Goal: Information Seeking & Learning: Learn about a topic

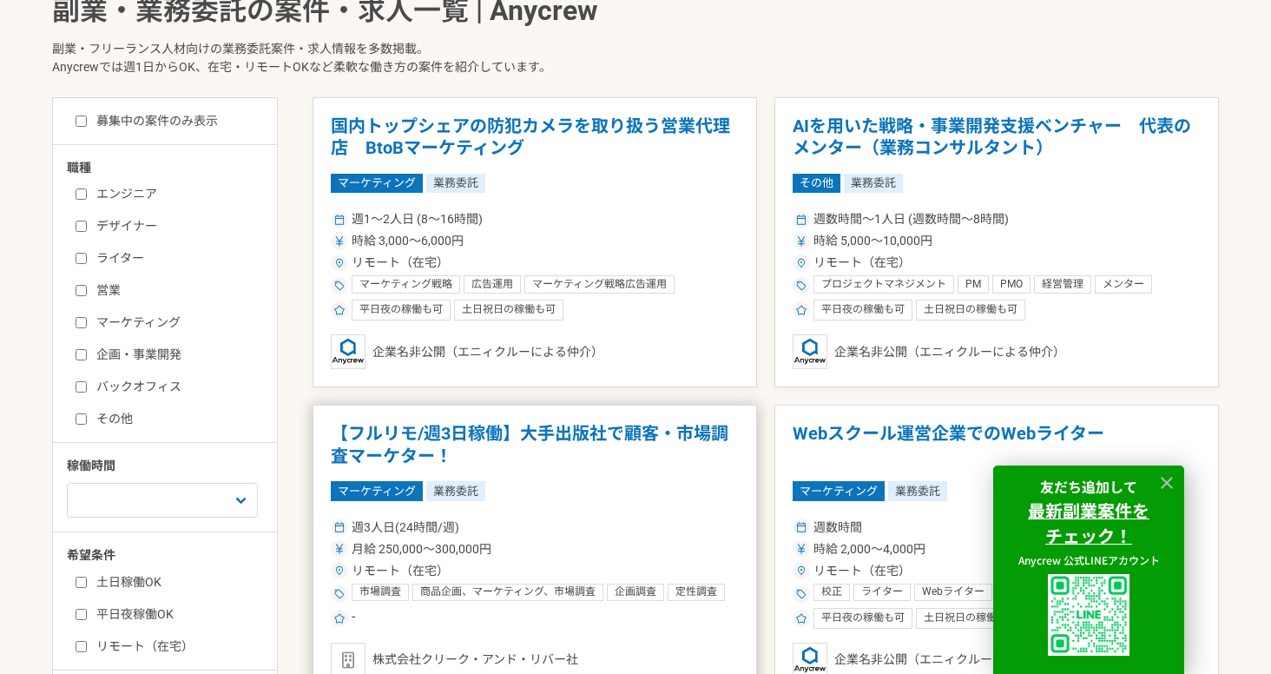
scroll to position [591, 0]
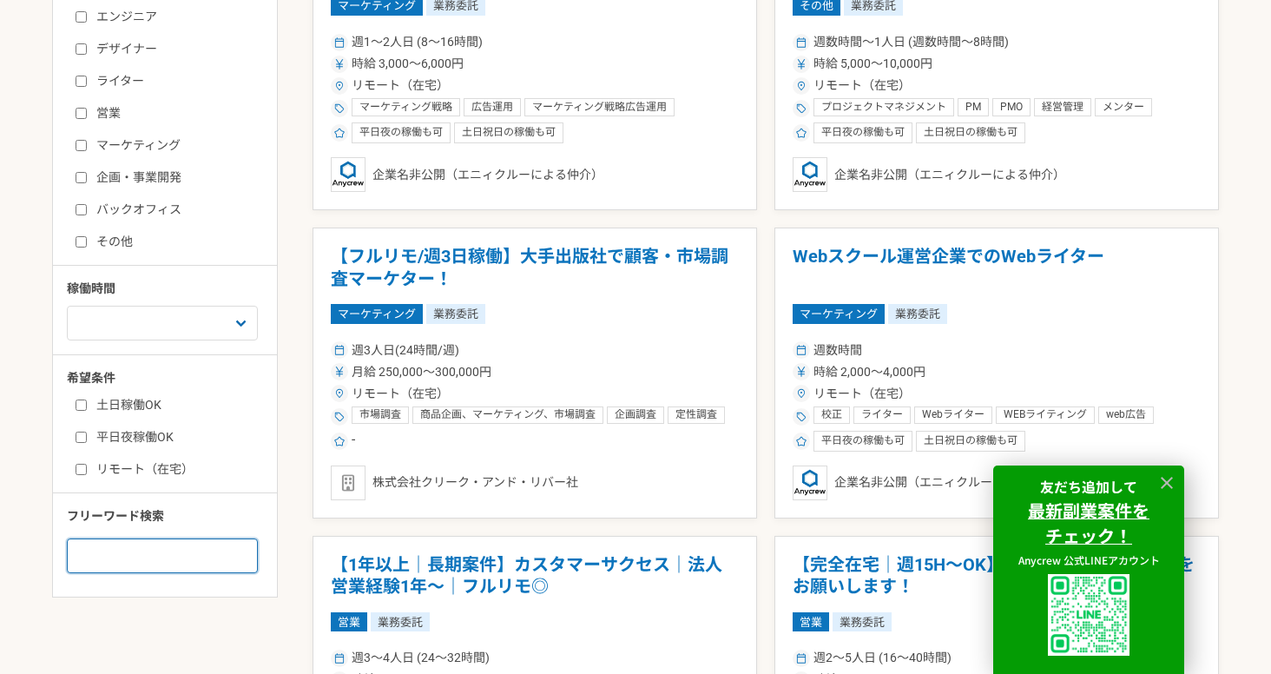
click at [116, 552] on input at bounding box center [162, 555] width 191 height 35
type input "で"
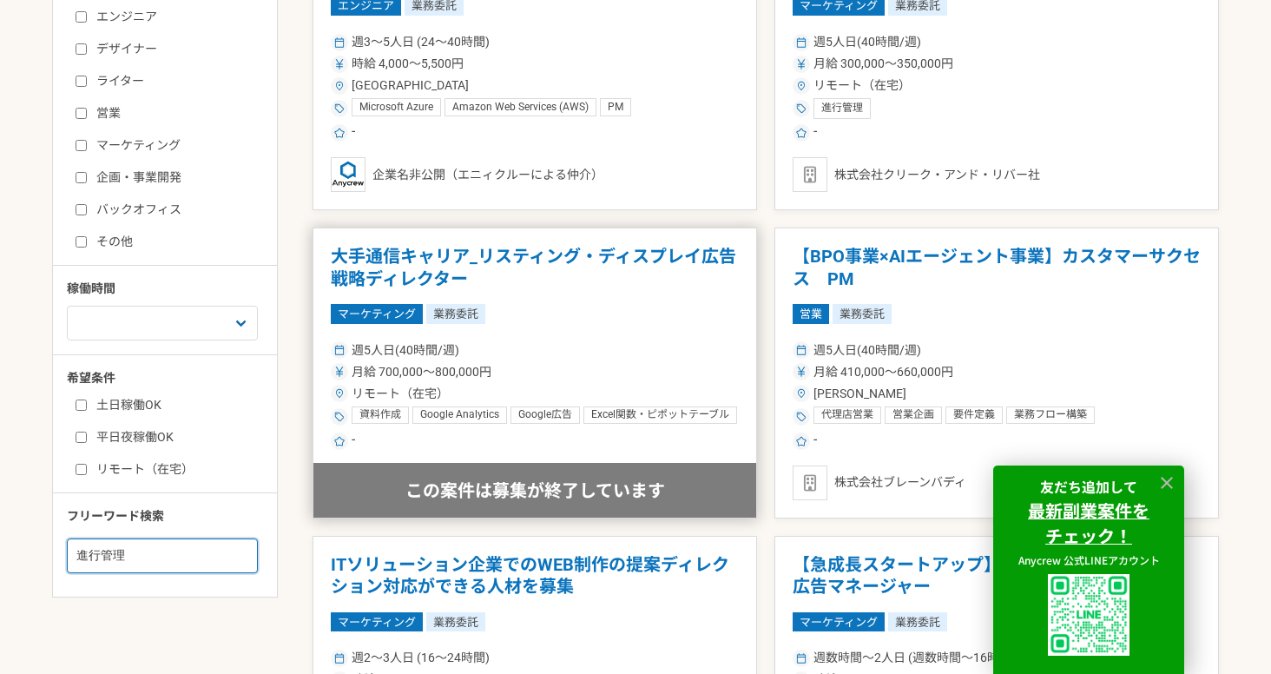
scroll to position [231, 0]
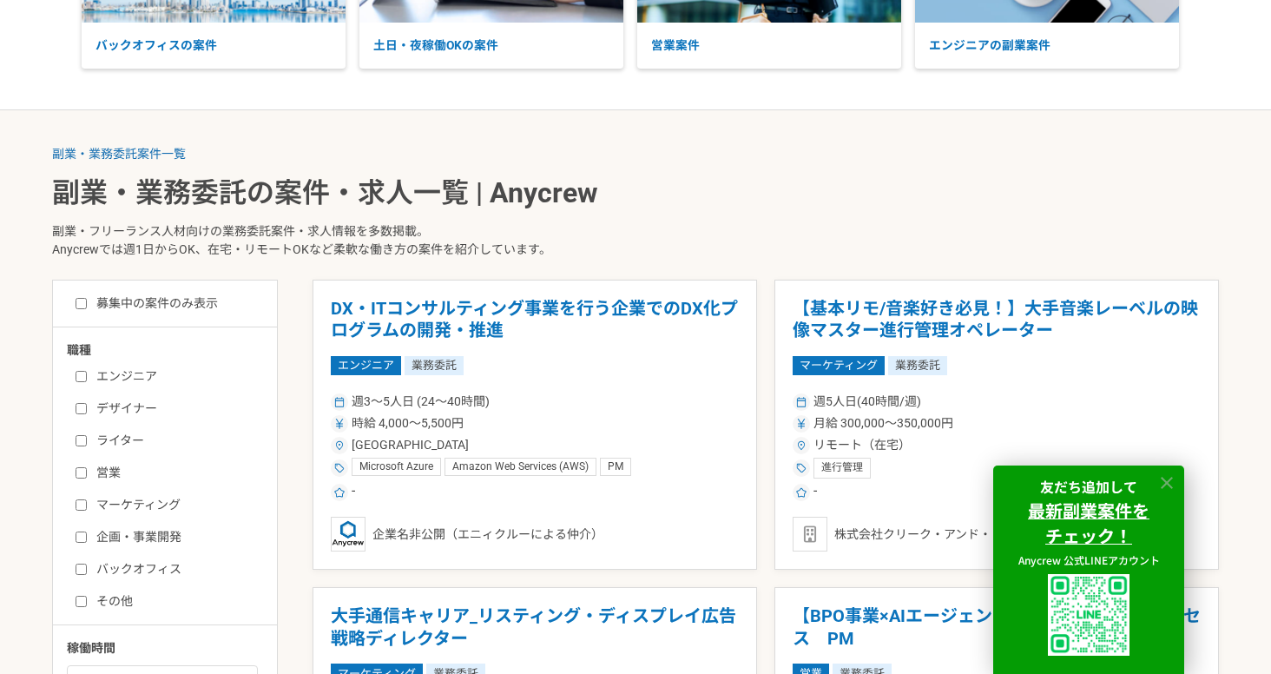
type input "進行管理"
click at [1169, 483] on icon at bounding box center [1167, 483] width 12 height 12
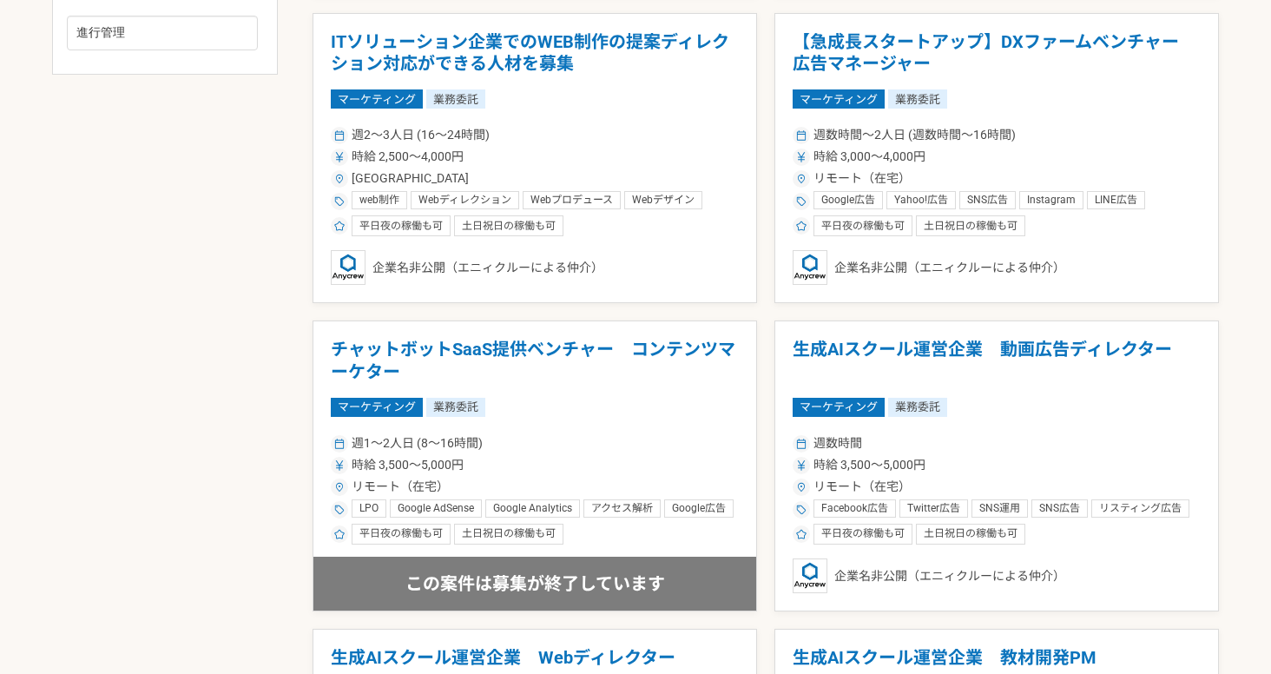
scroll to position [1139, 0]
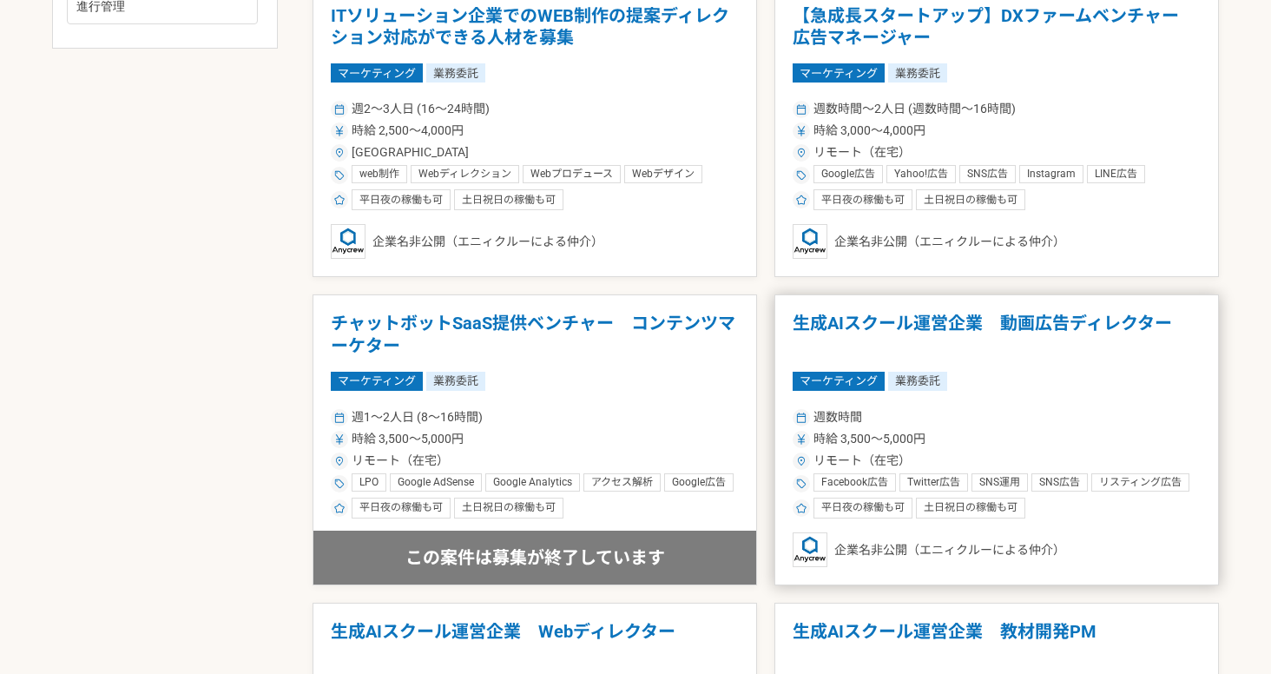
click at [1053, 327] on h1 "生成AIスクール運営企業　動画広告ディレクター" at bounding box center [997, 335] width 408 height 44
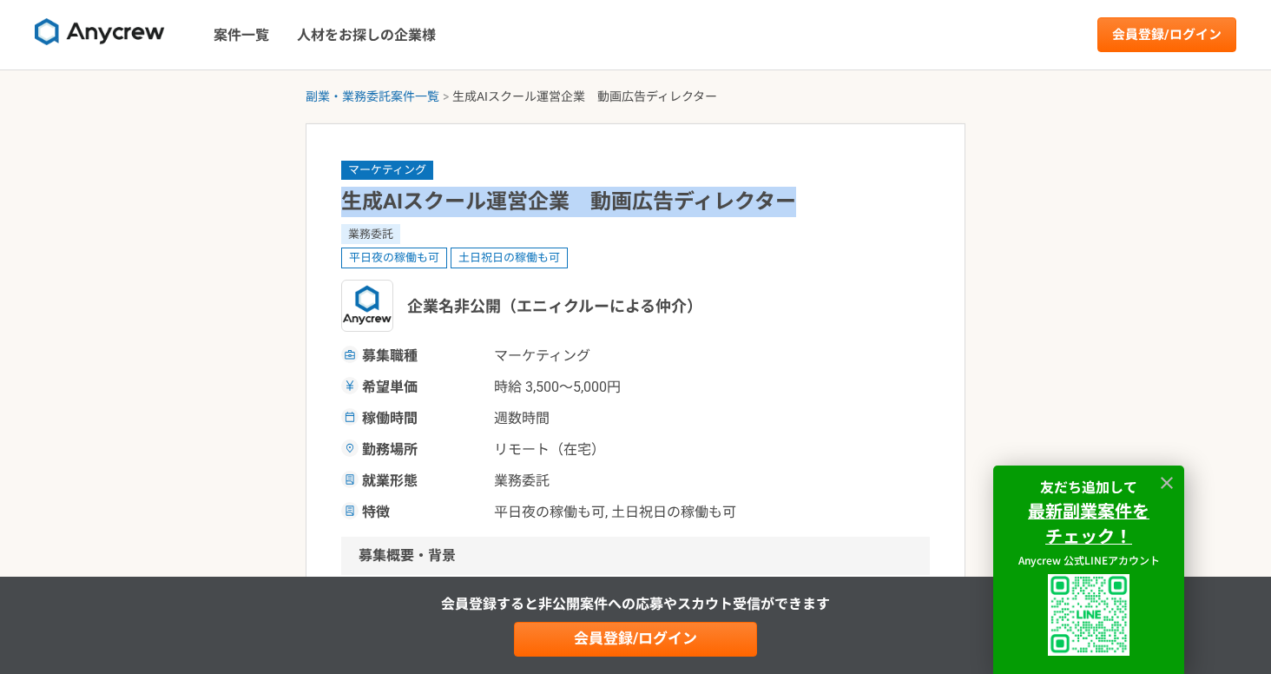
drag, startPoint x: 347, startPoint y: 201, endPoint x: 796, endPoint y: 201, distance: 449.0
click at [796, 201] on h1 "生成AIスクール運営企業　動画広告ディレクター" at bounding box center [635, 202] width 589 height 30
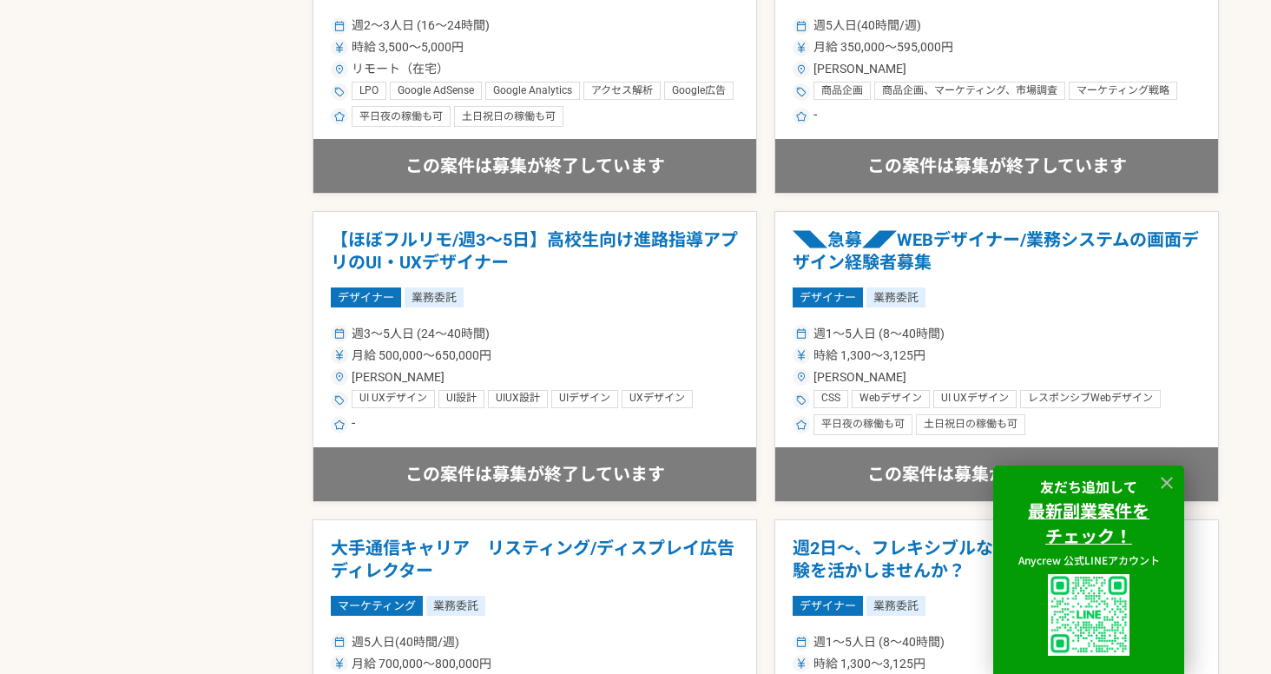
scroll to position [2175, 0]
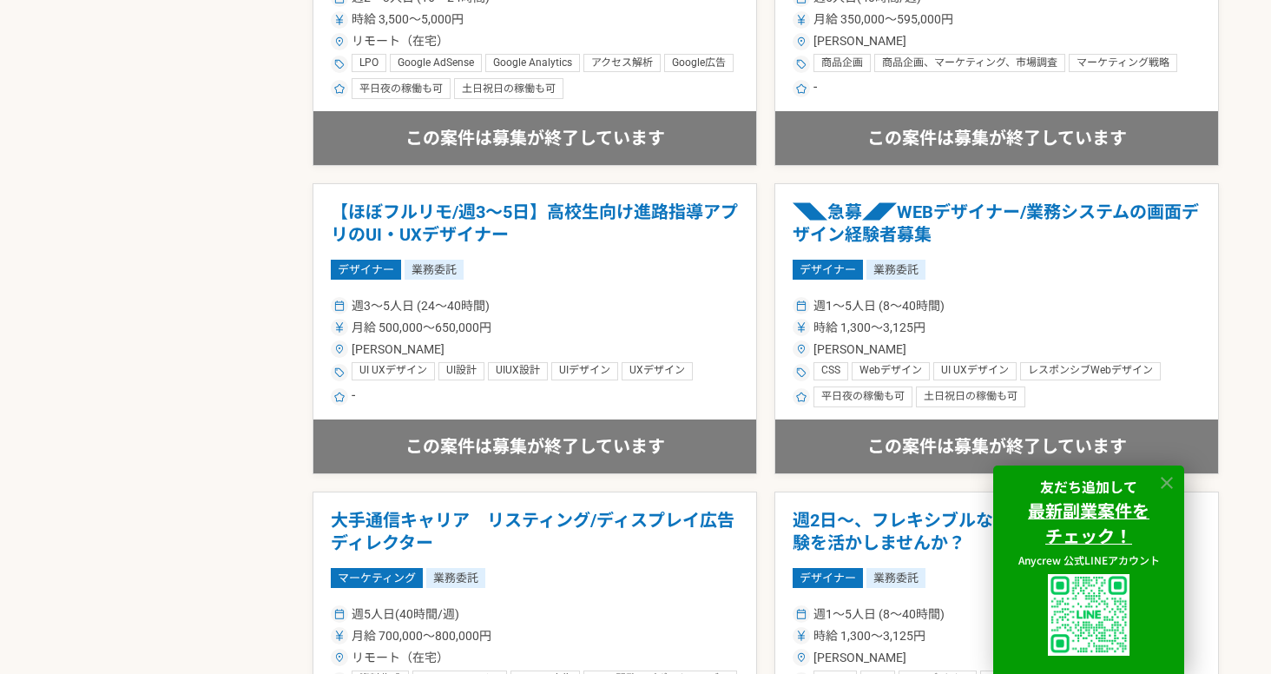
click at [1166, 486] on icon at bounding box center [1168, 483] width 20 height 20
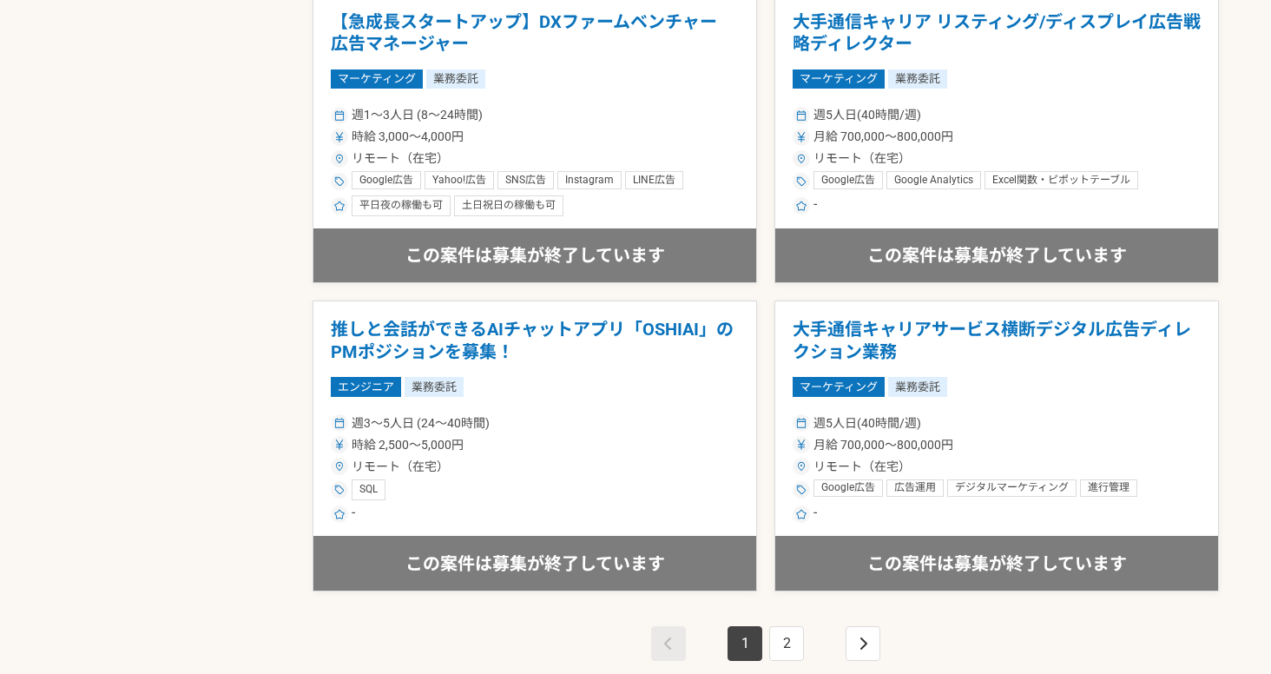
scroll to position [3017, 0]
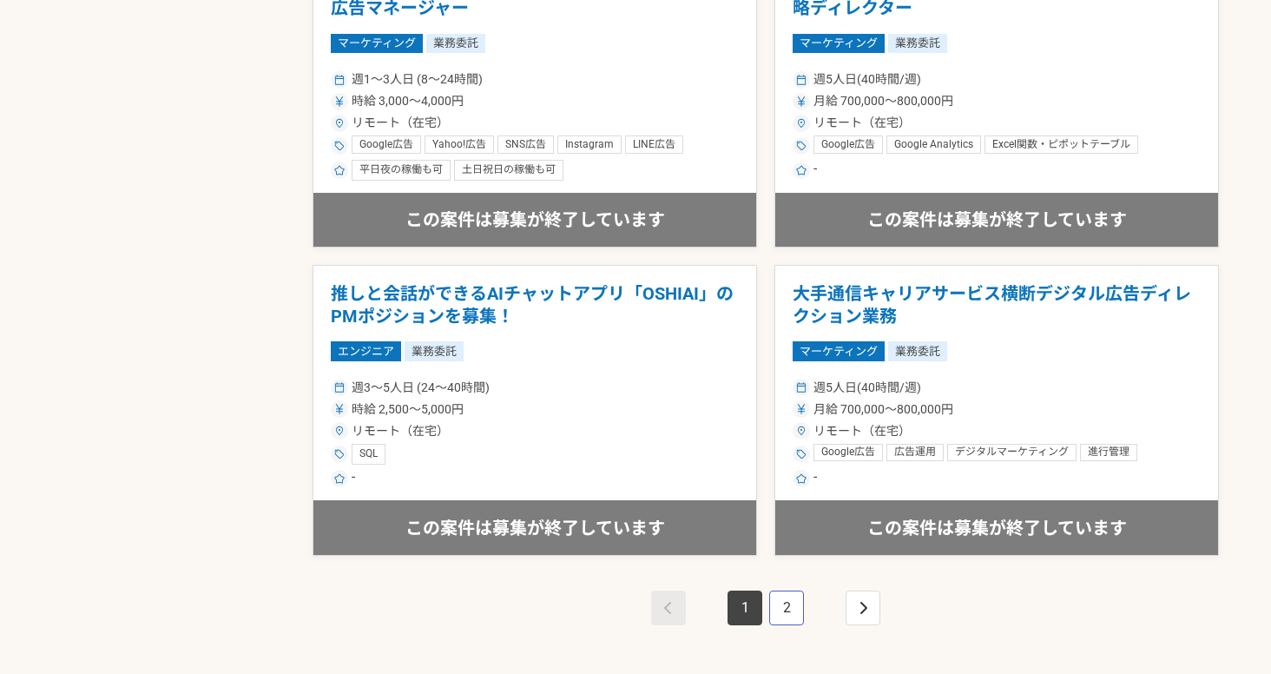
click at [775, 608] on link "2" at bounding box center [786, 608] width 35 height 35
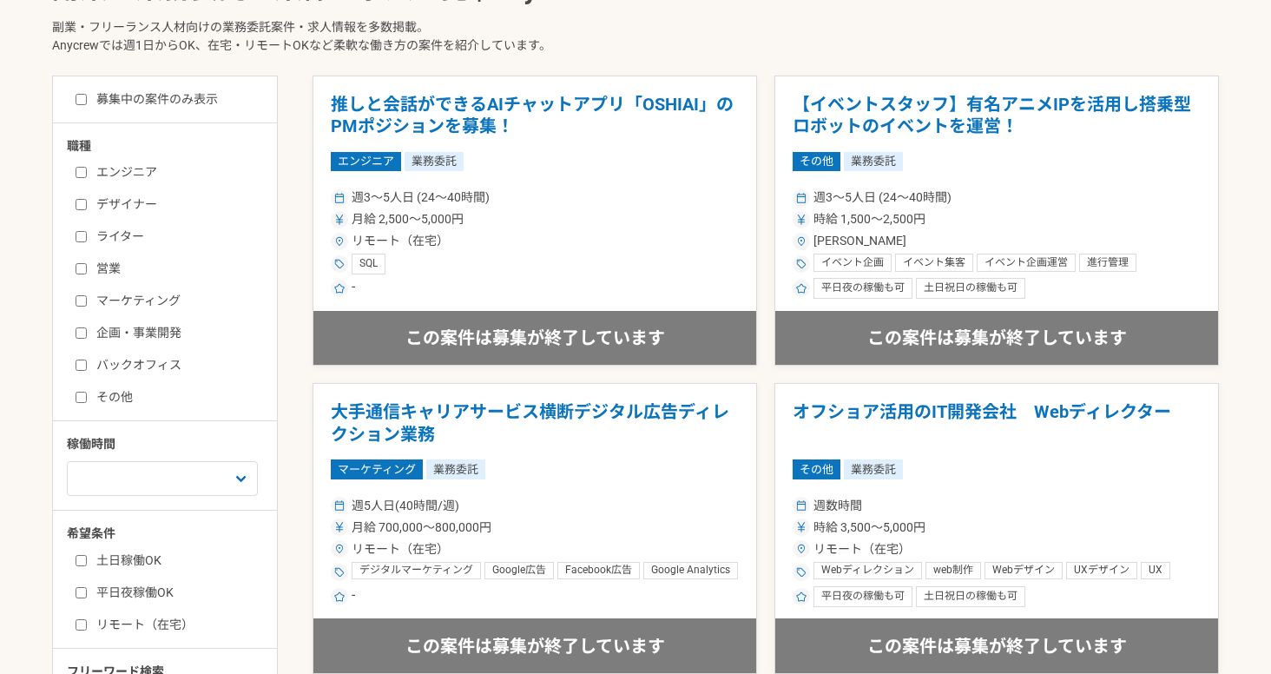
scroll to position [779, 0]
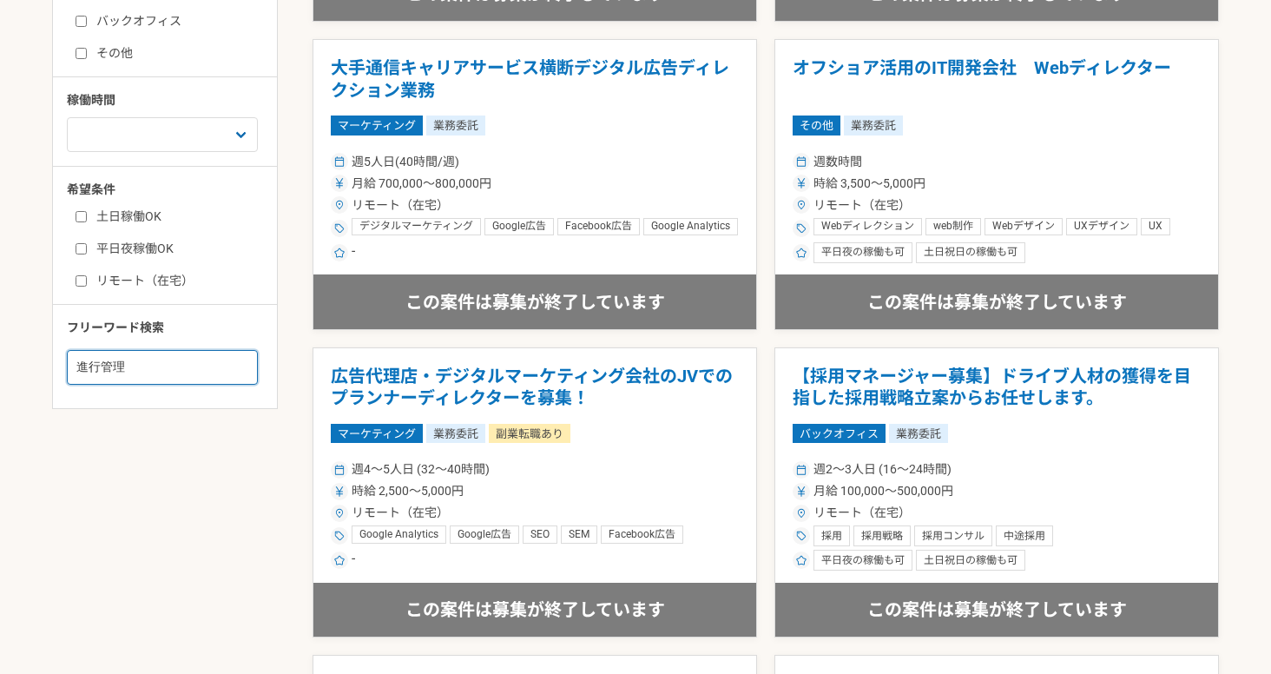
drag, startPoint x: 143, startPoint y: 369, endPoint x: 40, endPoint y: 359, distance: 103.9
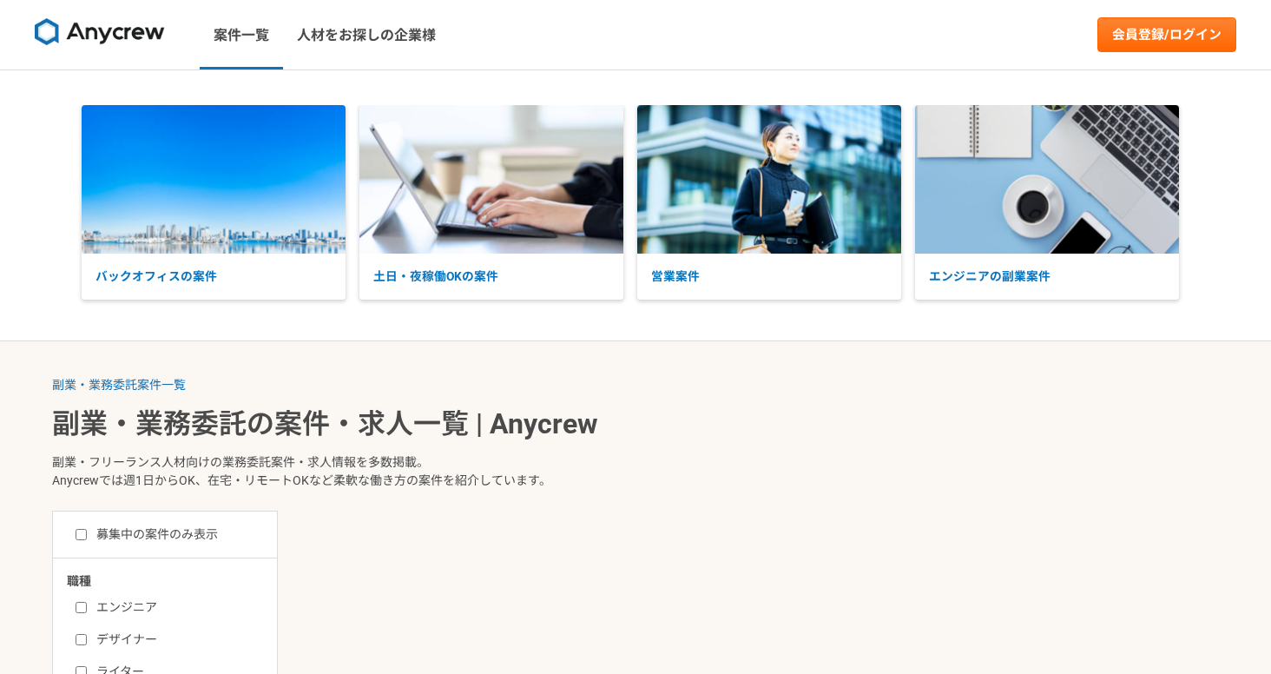
type input "ディレクション"
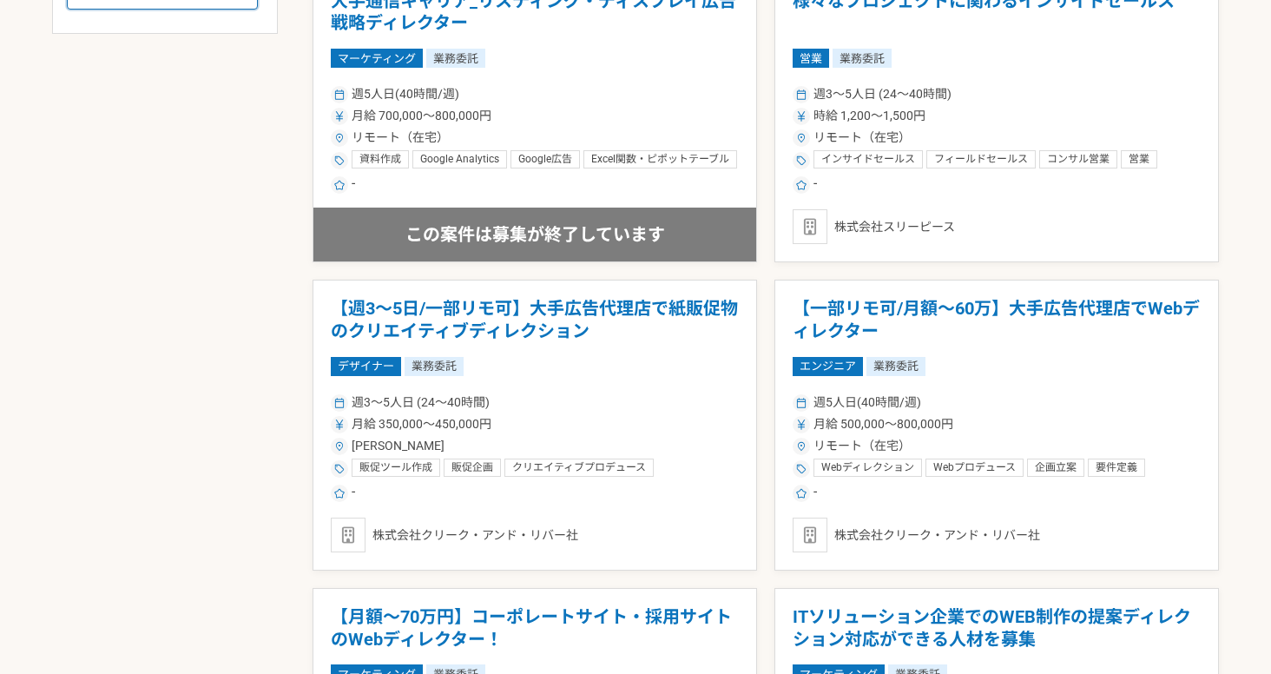
scroll to position [1185, 0]
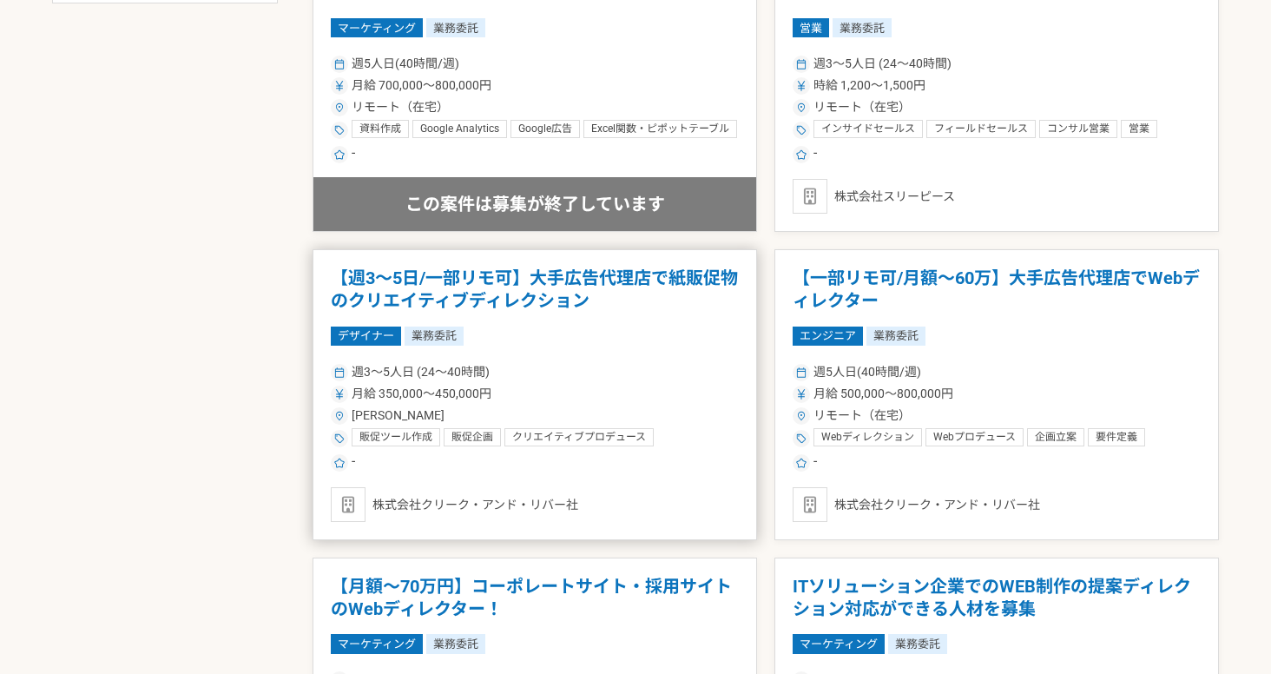
click at [645, 293] on h1 "【週3～5日/一部リモ可】大手広告代理店で紙販促物のクリエイティブディレクション" at bounding box center [535, 289] width 408 height 44
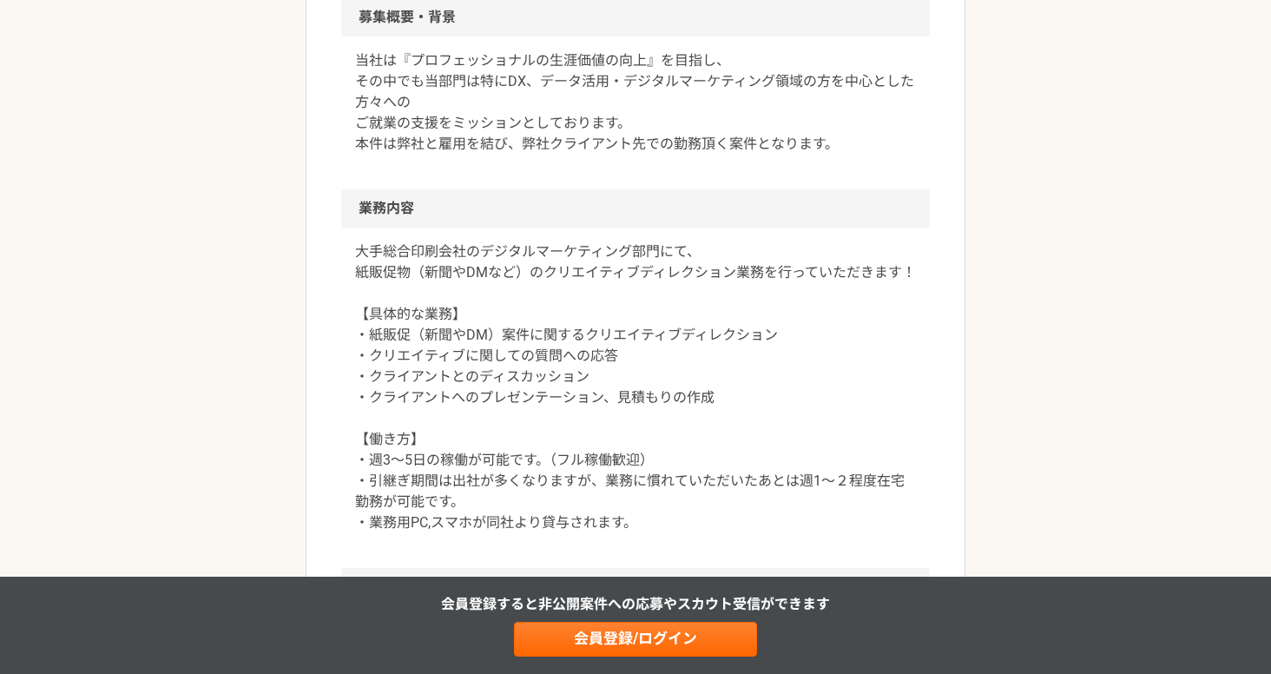
scroll to position [939, 0]
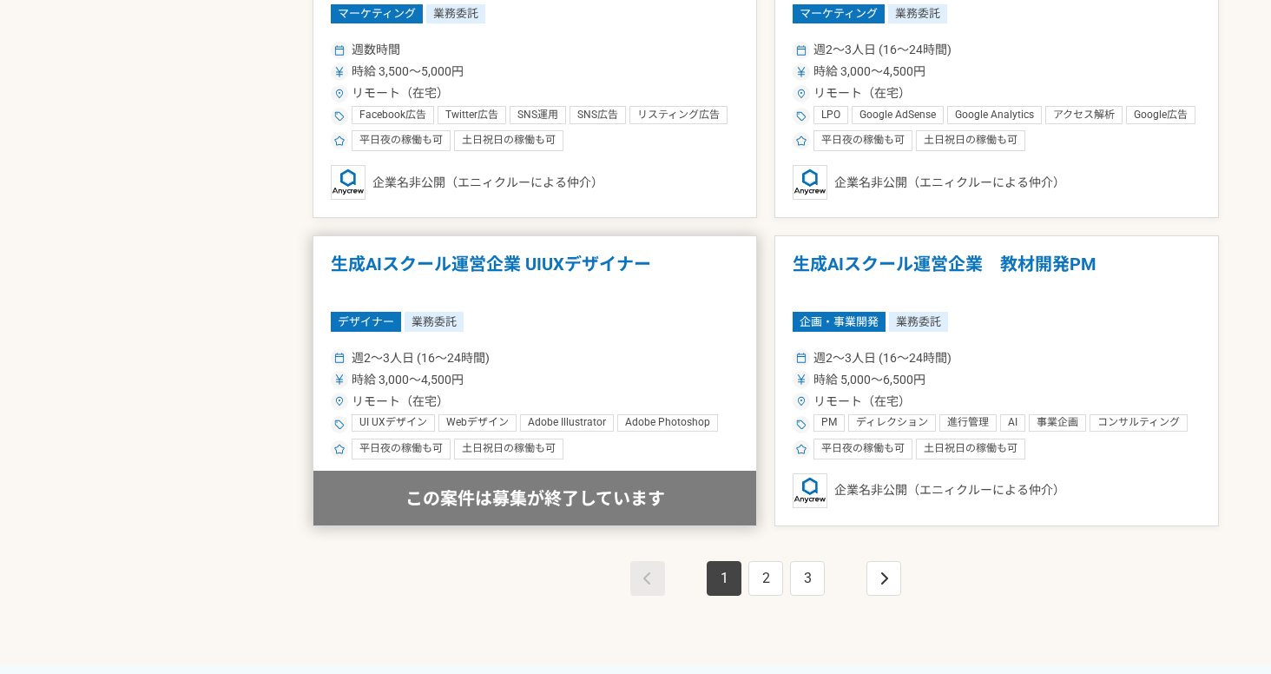
scroll to position [3077, 0]
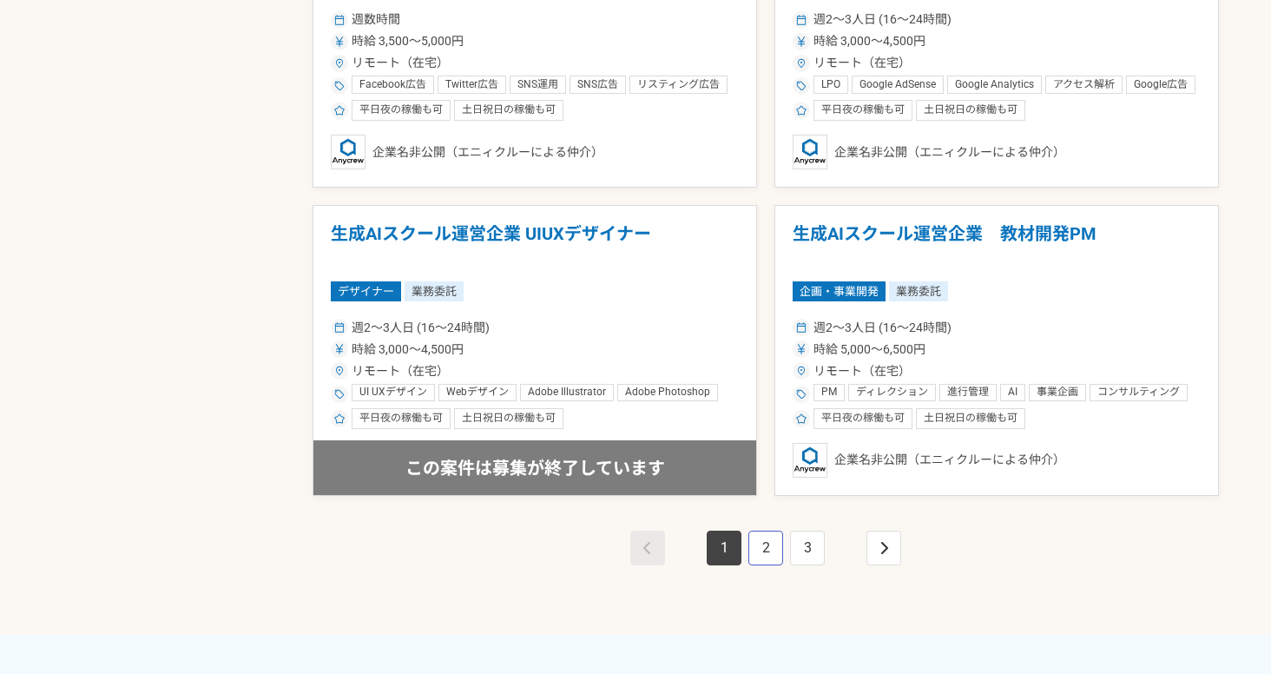
click at [766, 547] on link "2" at bounding box center [766, 548] width 35 height 35
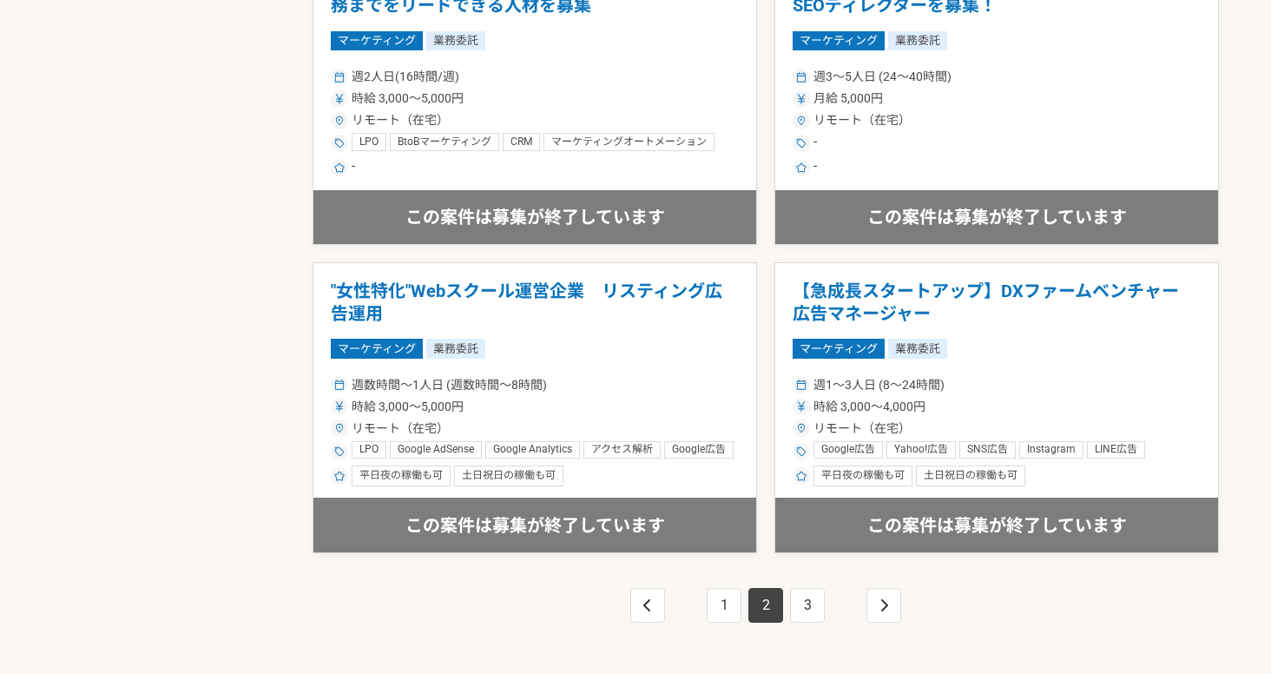
scroll to position [3393, 0]
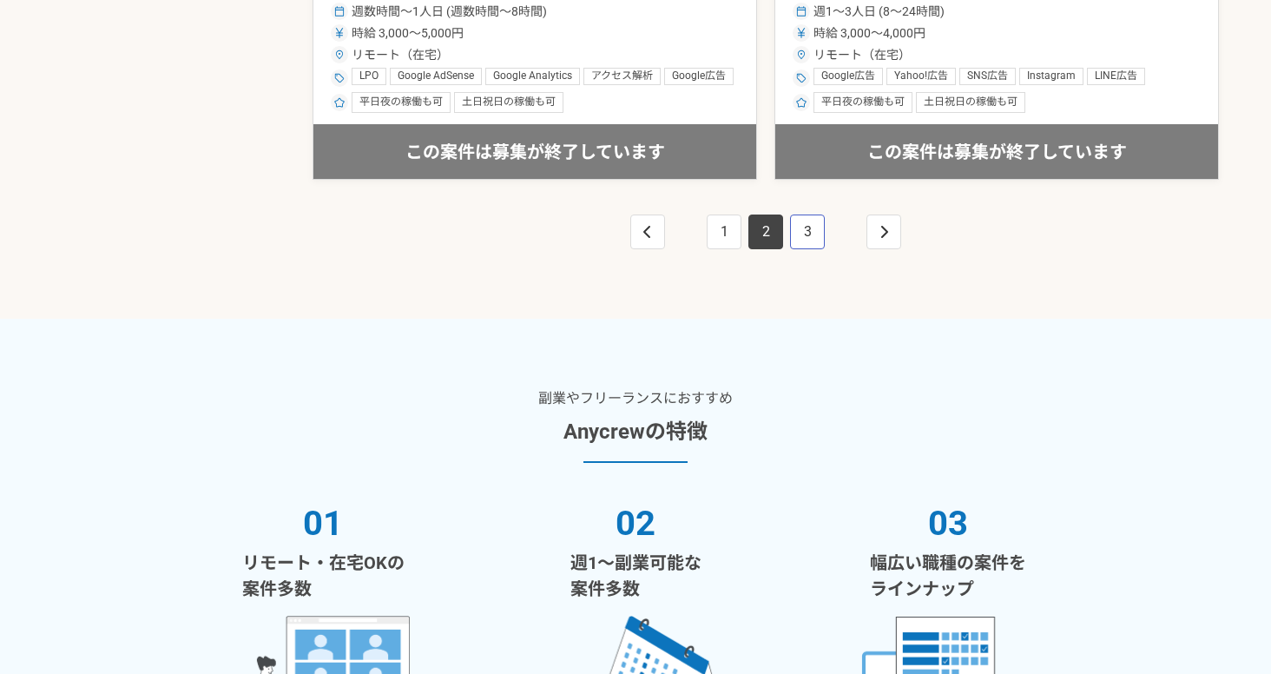
click at [811, 222] on link "3" at bounding box center [807, 232] width 35 height 35
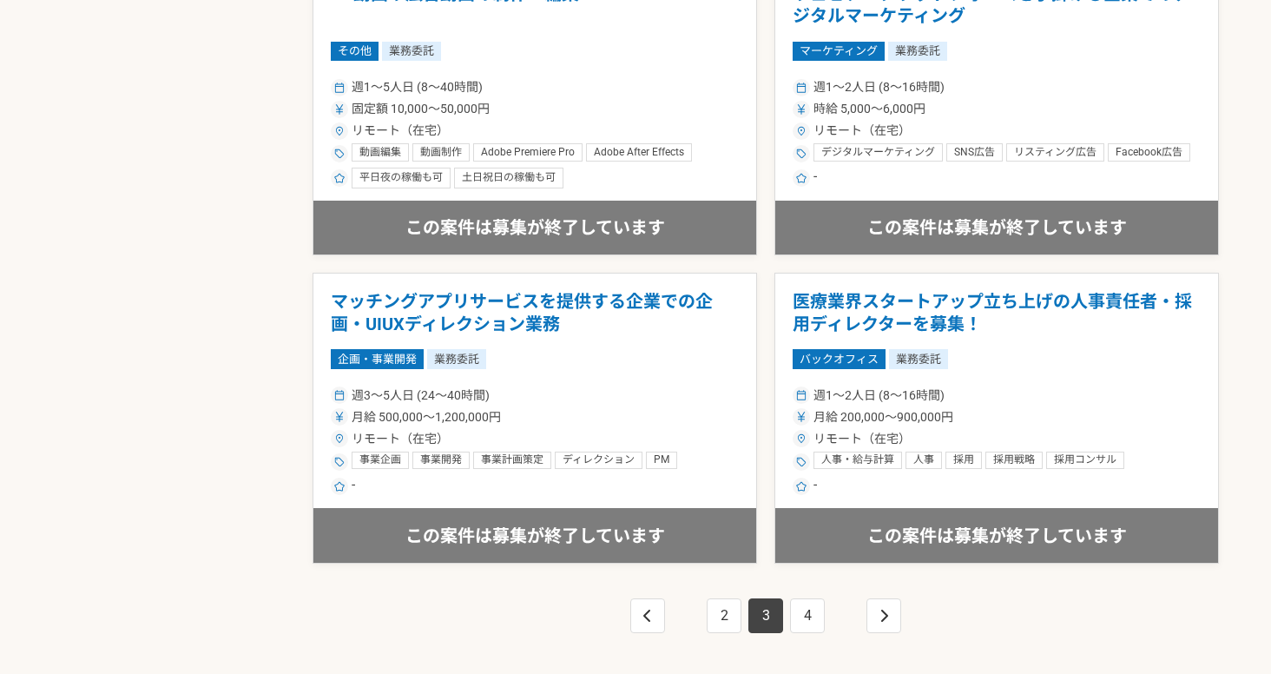
scroll to position [3186, 0]
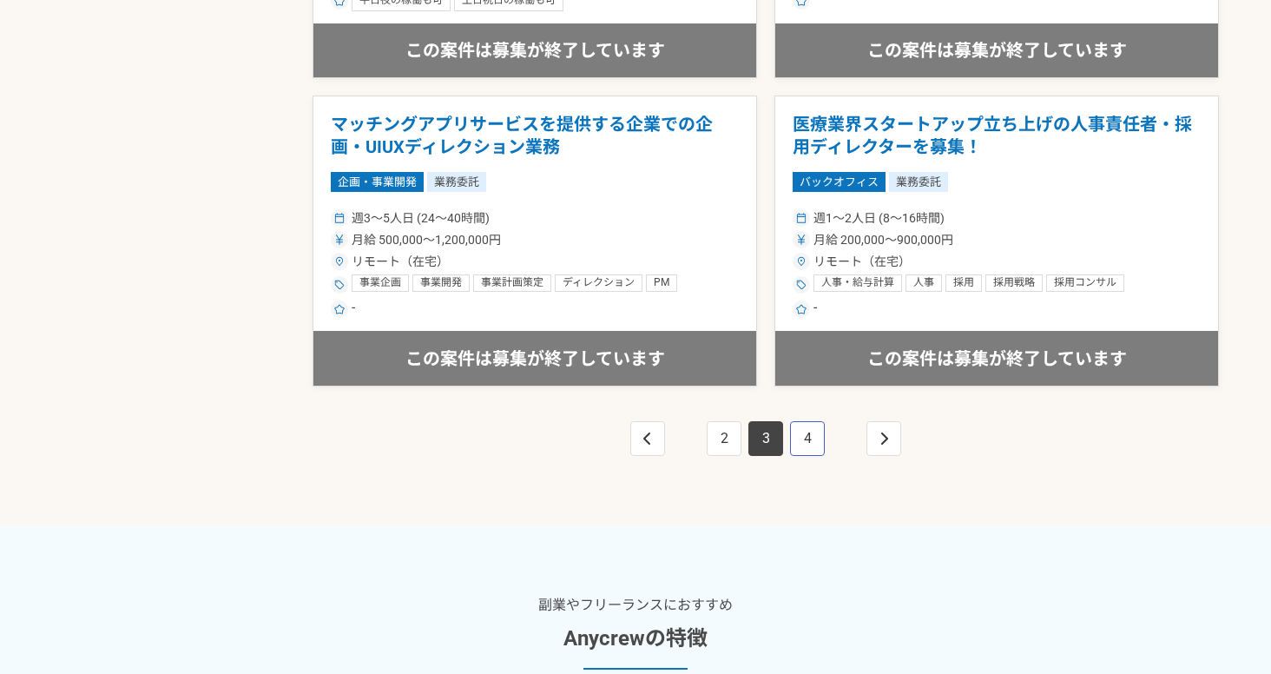
click at [801, 421] on link "4" at bounding box center [807, 438] width 35 height 35
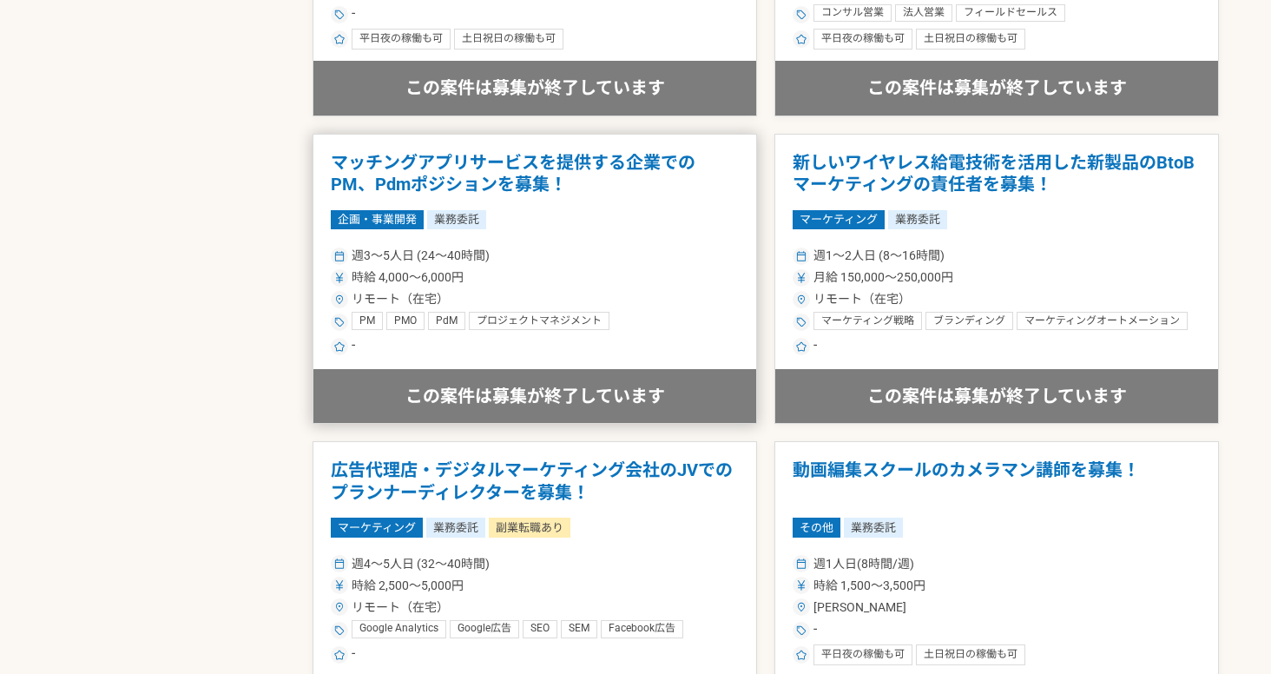
scroll to position [771, 0]
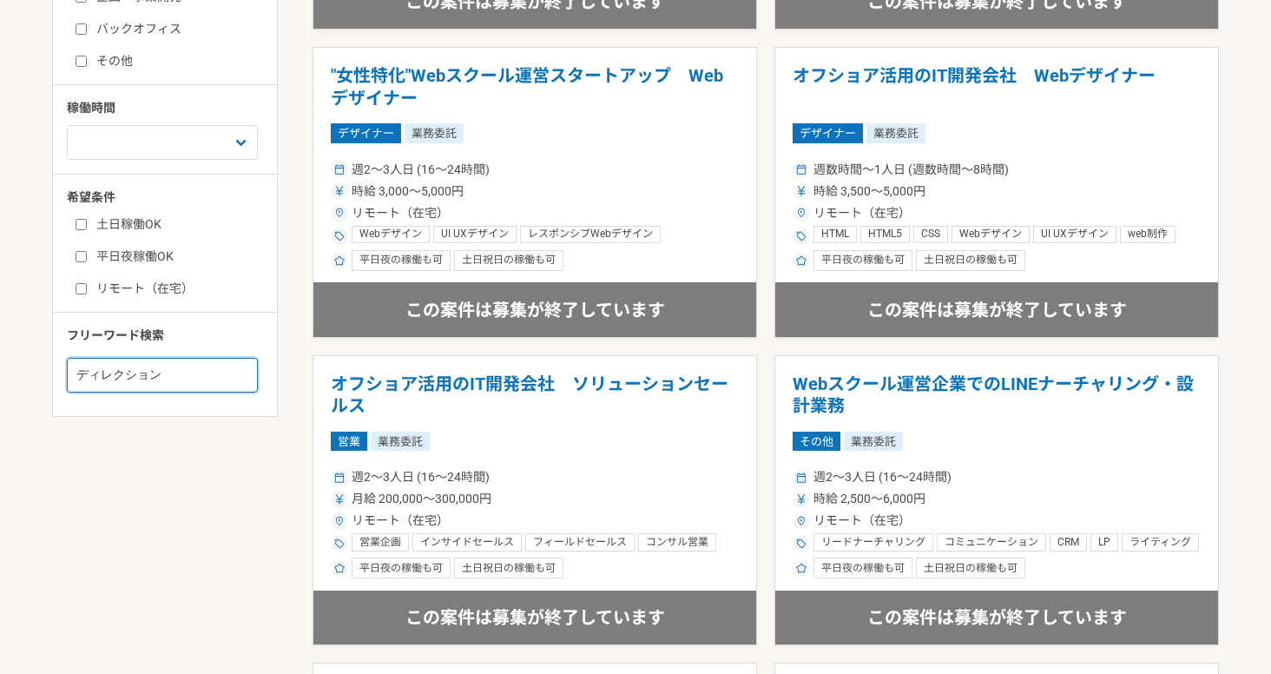
drag, startPoint x: 69, startPoint y: 378, endPoint x: 36, endPoint y: 375, distance: 34.0
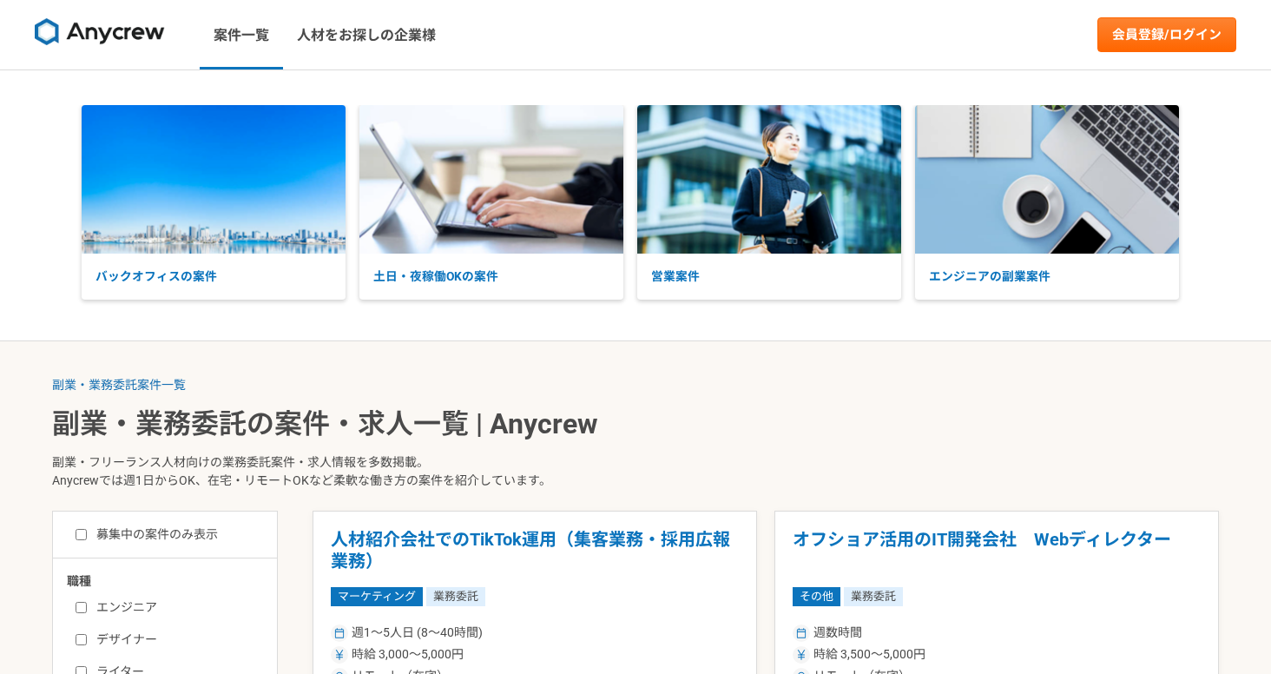
type input "撮影"
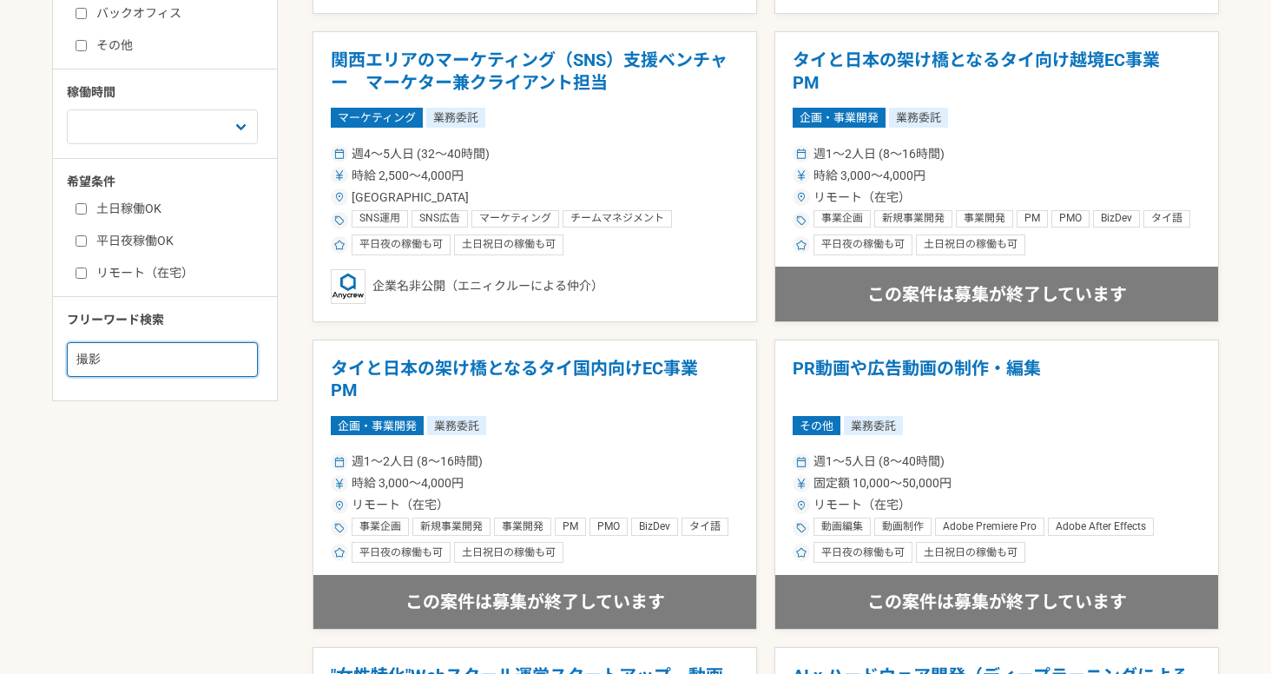
scroll to position [548, 0]
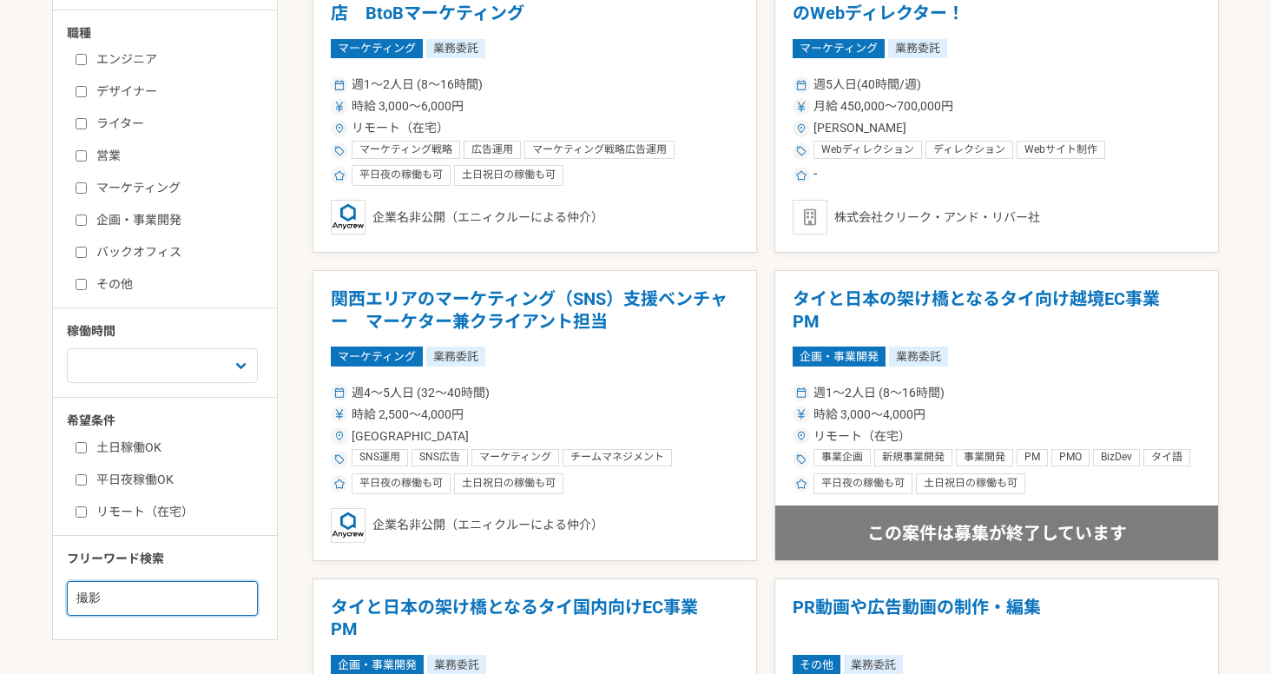
drag, startPoint x: 136, startPoint y: 599, endPoint x: 75, endPoint y: 598, distance: 61.7
click at [75, 598] on input "撮影" at bounding box center [162, 598] width 191 height 35
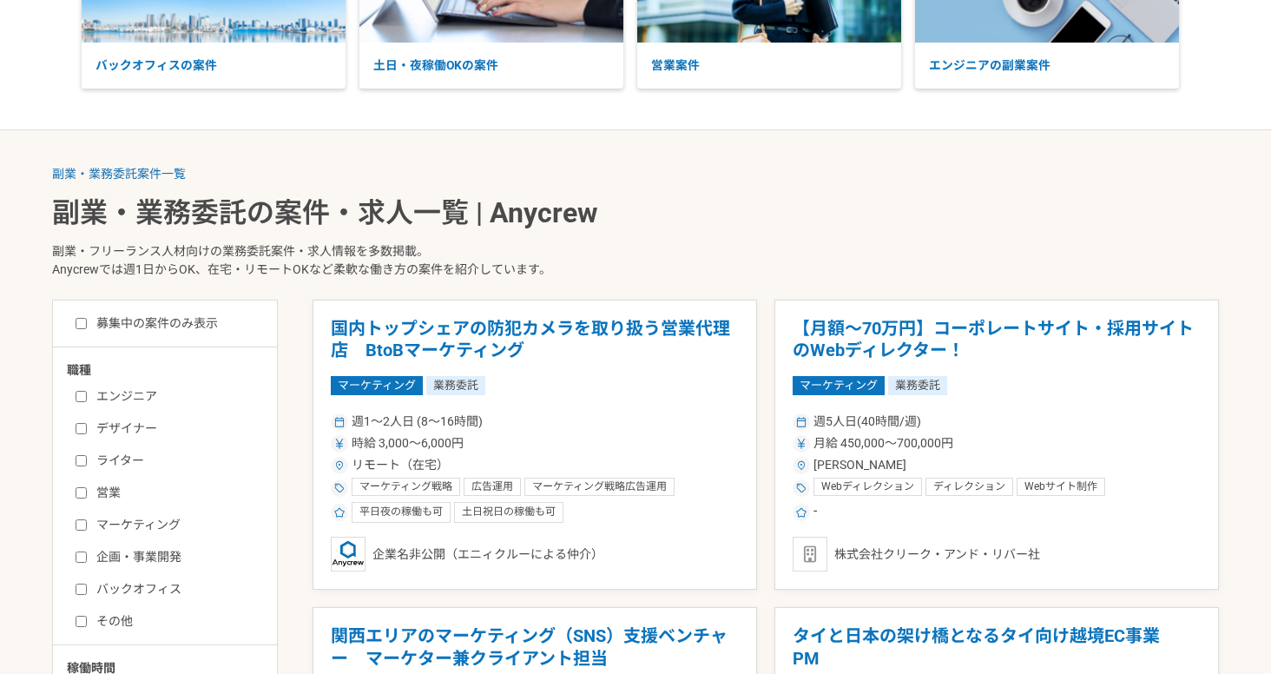
click at [179, 324] on label "募集中の案件のみ表示" at bounding box center [147, 323] width 142 height 18
click at [87, 324] on input "募集中の案件のみ表示" at bounding box center [81, 323] width 11 height 11
checkbox input "true"
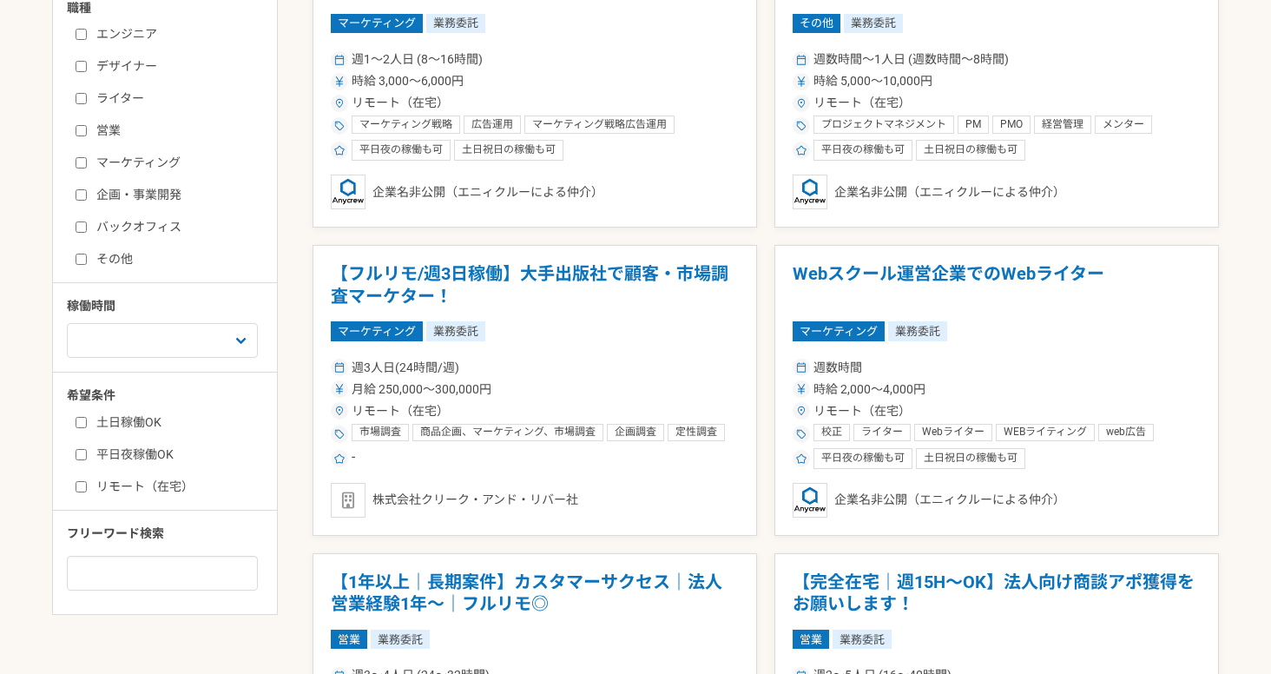
scroll to position [664, 0]
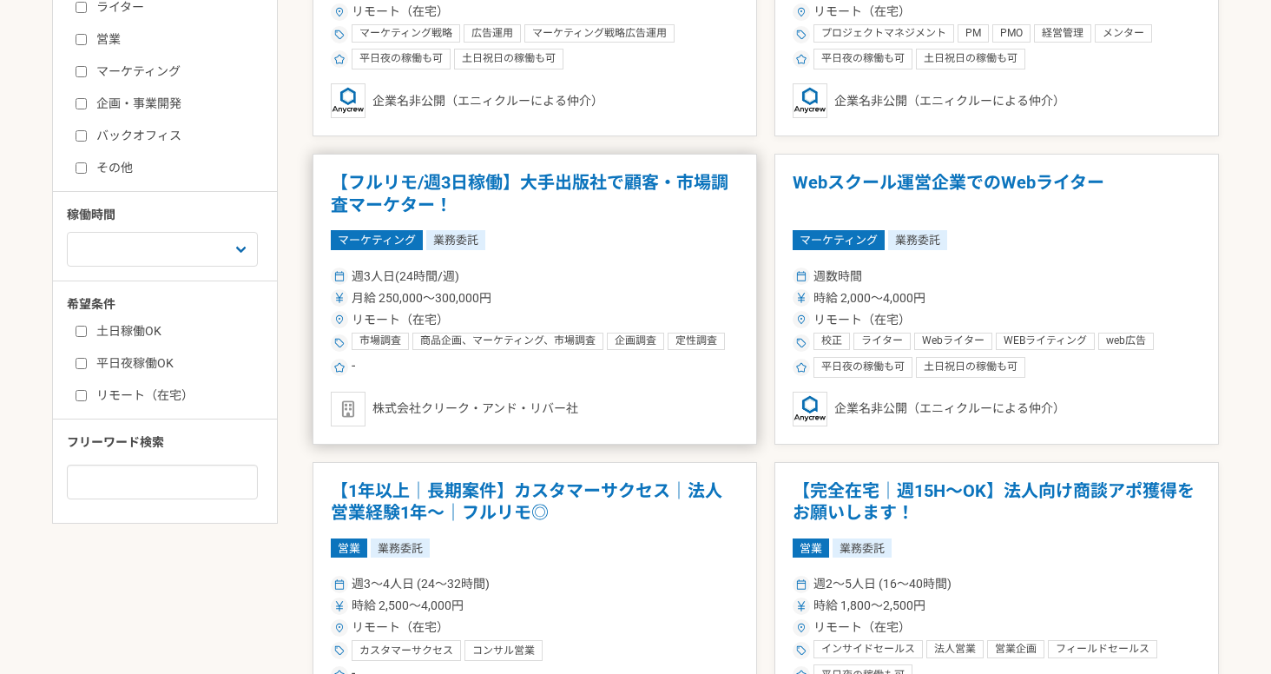
click at [586, 180] on h1 "【フルリモ/週3日稼働】大手出版社で顧客・市場調査マーケター！" at bounding box center [535, 194] width 408 height 44
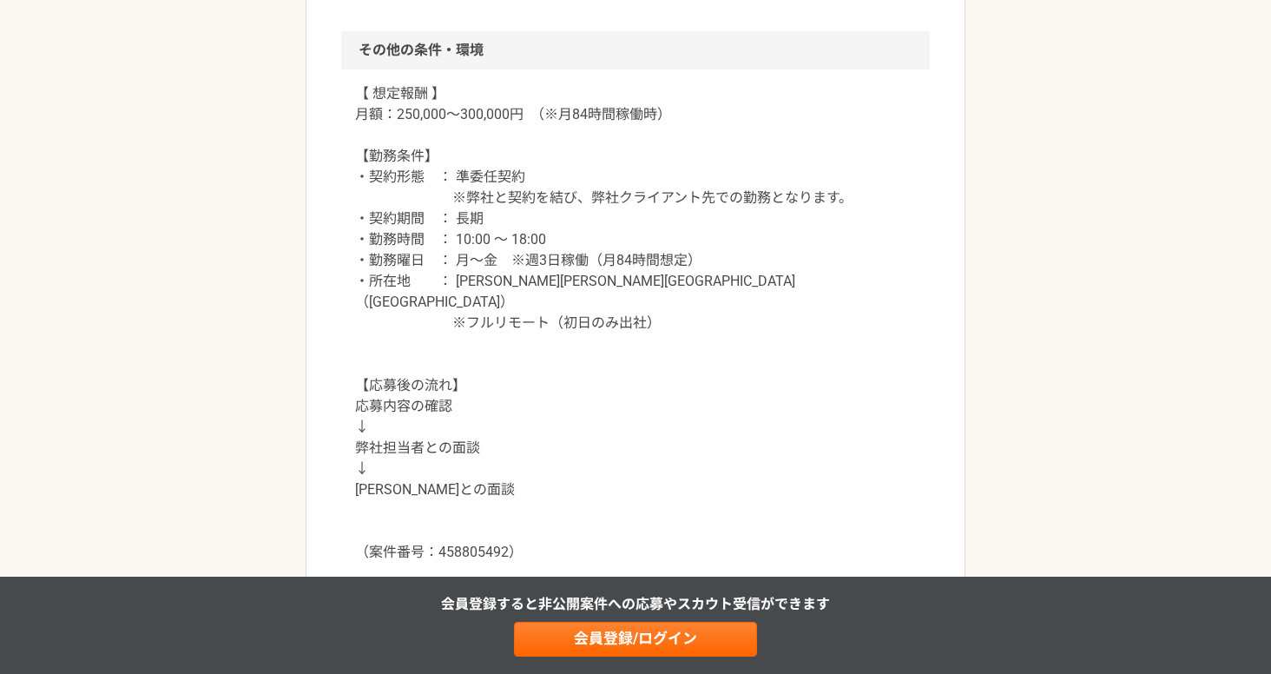
scroll to position [1727, 0]
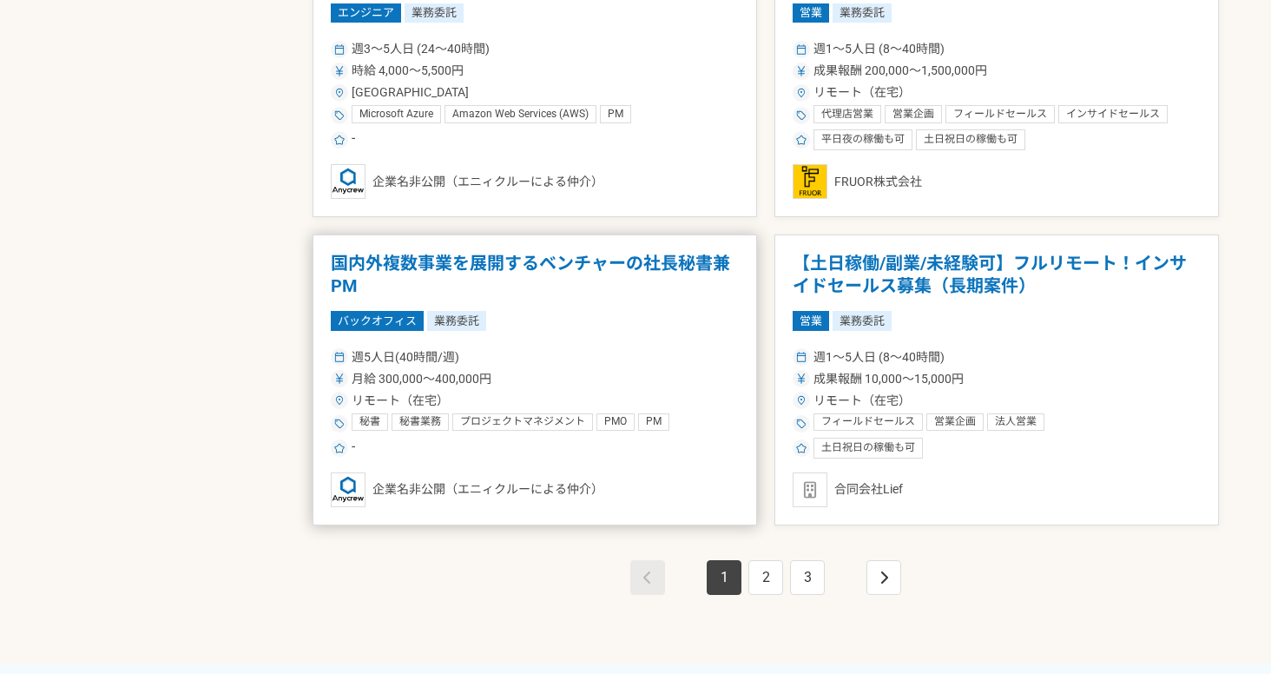
scroll to position [3132, 0]
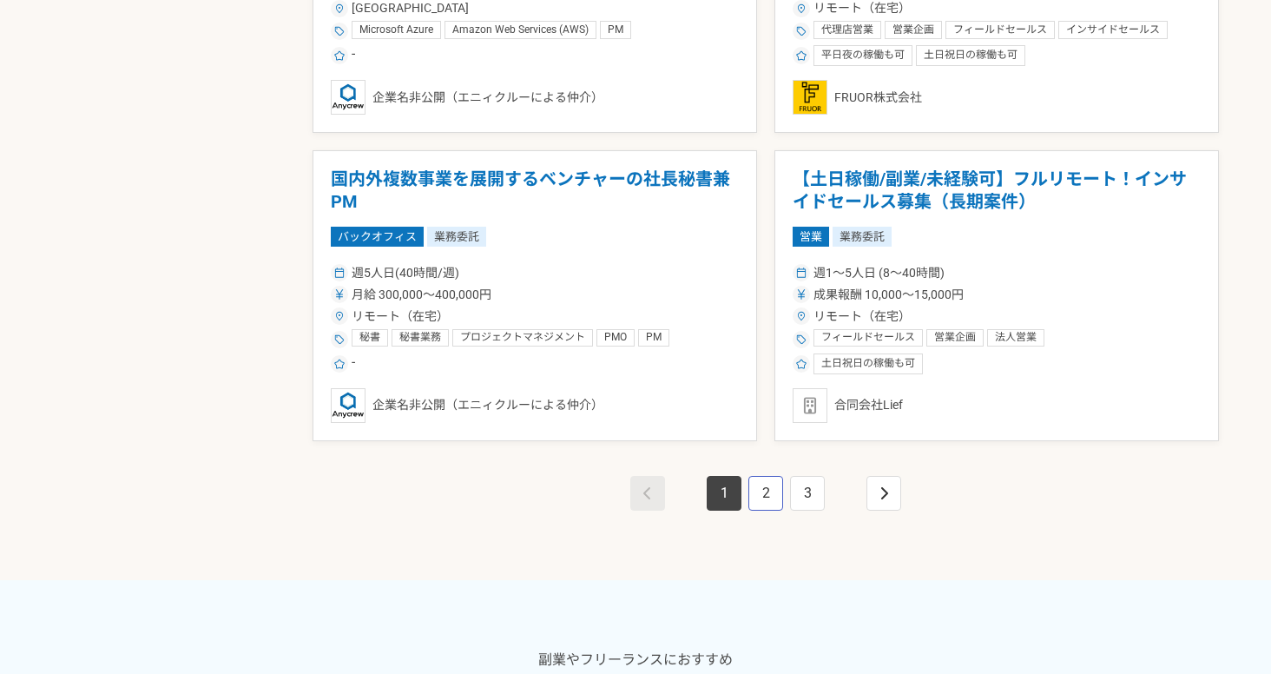
click at [762, 495] on link "2" at bounding box center [766, 493] width 35 height 35
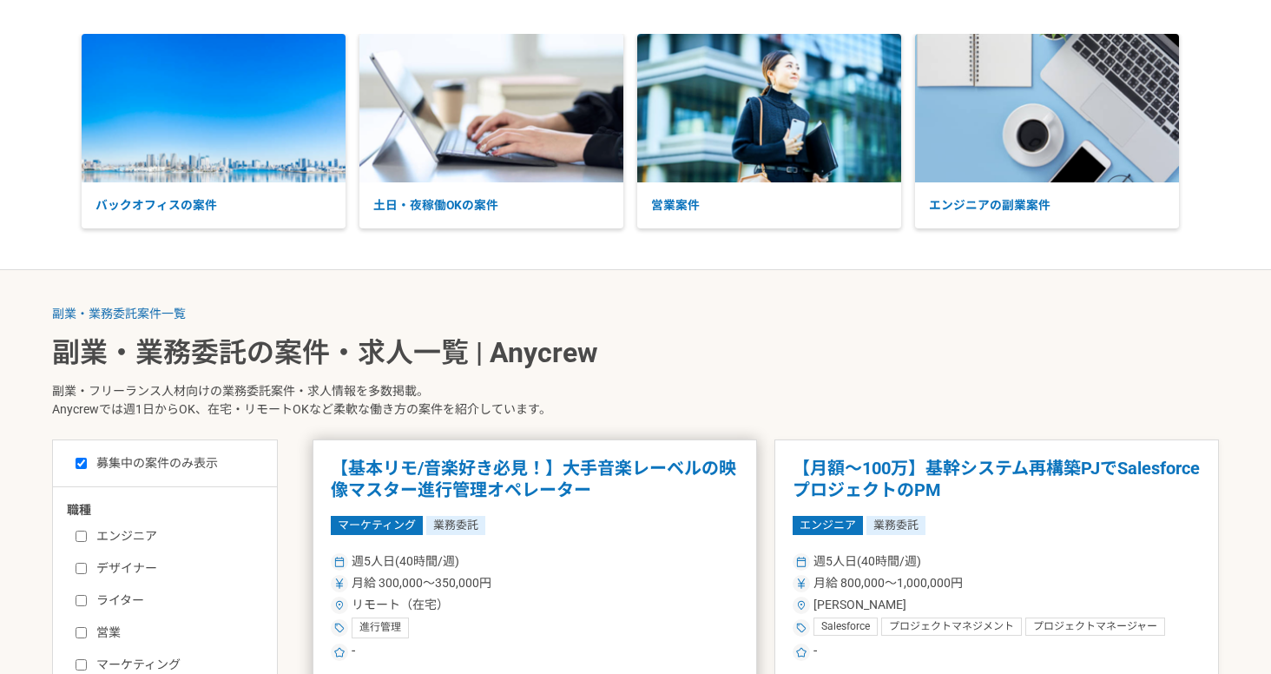
scroll to position [227, 0]
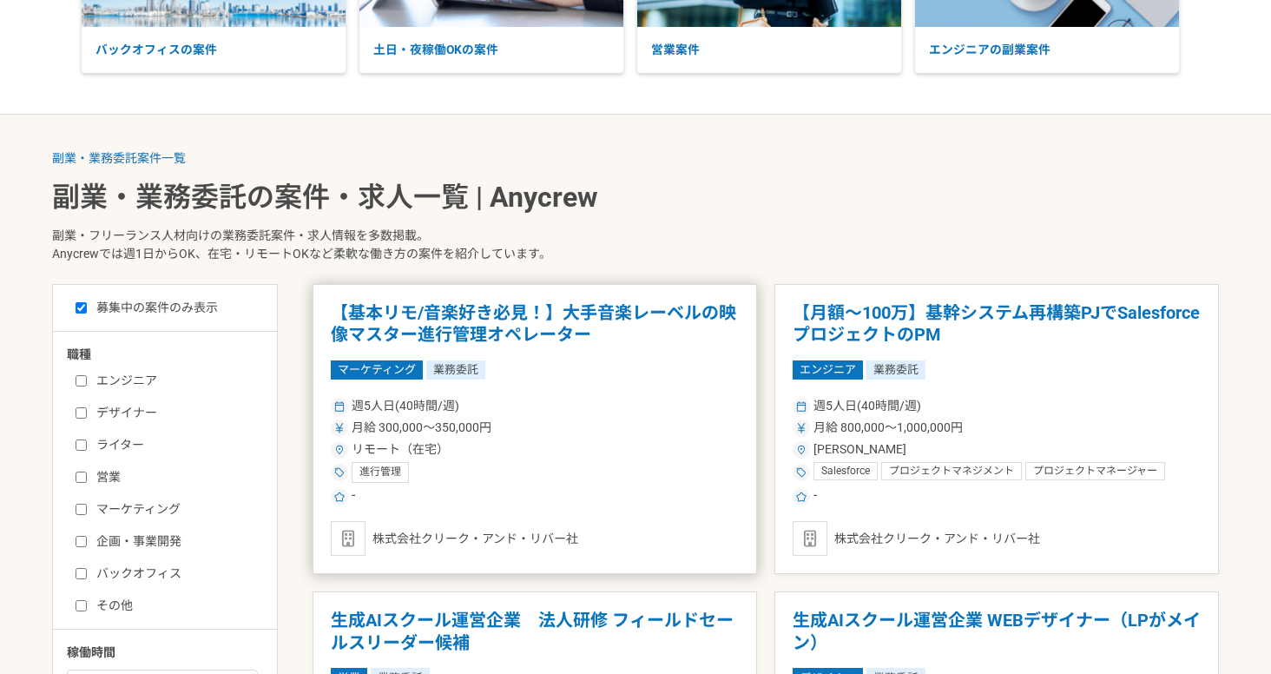
click at [472, 319] on h1 "【基本リモ/音楽好き必見！】大手音楽レーベルの映像マスター進行管理オペレーター" at bounding box center [535, 324] width 408 height 44
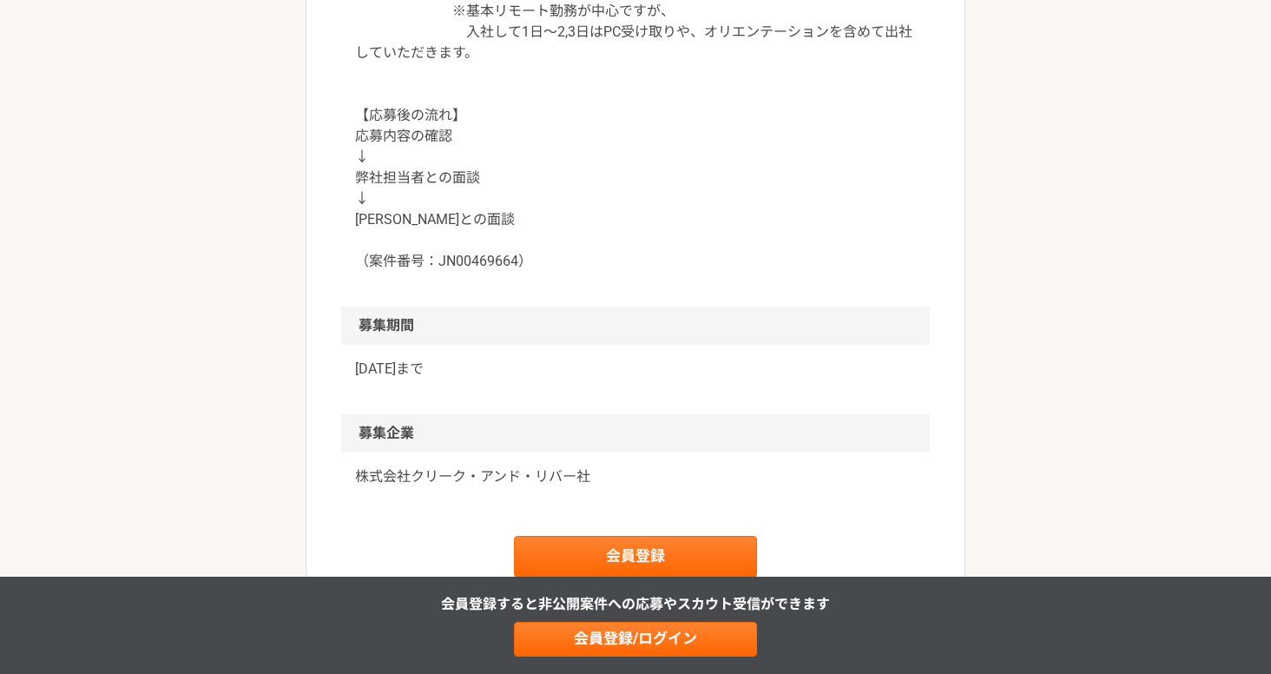
scroll to position [2120, 0]
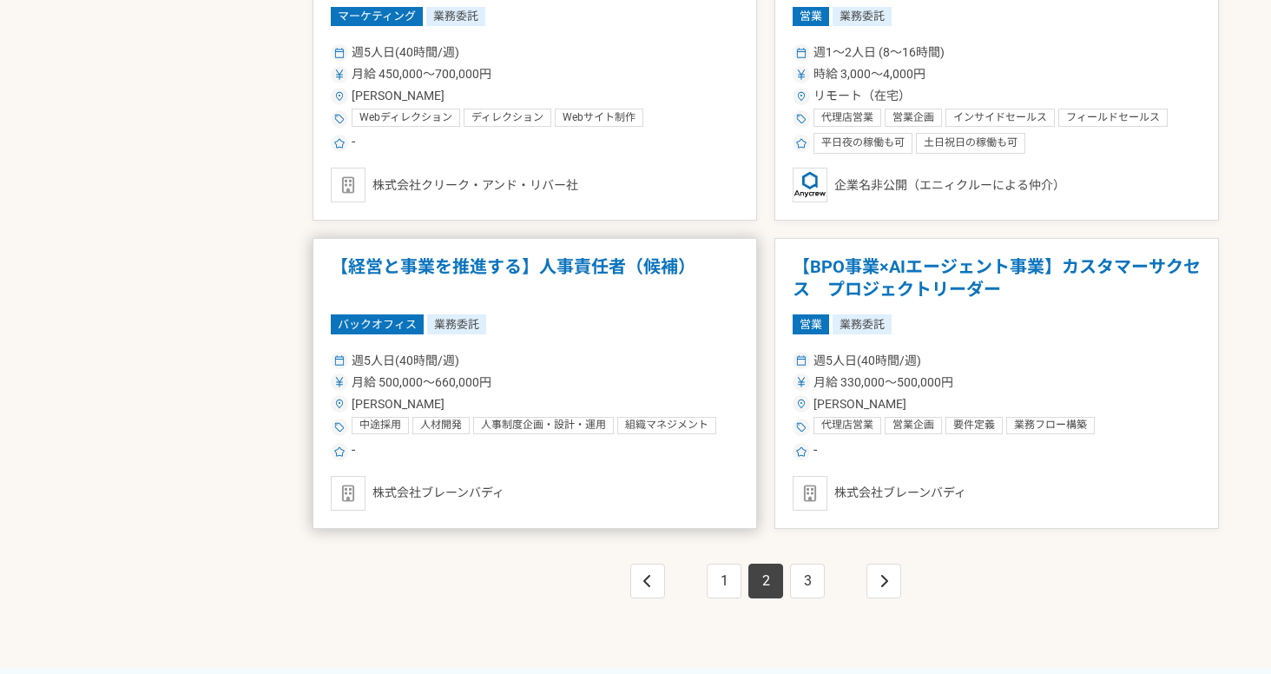
scroll to position [3080, 0]
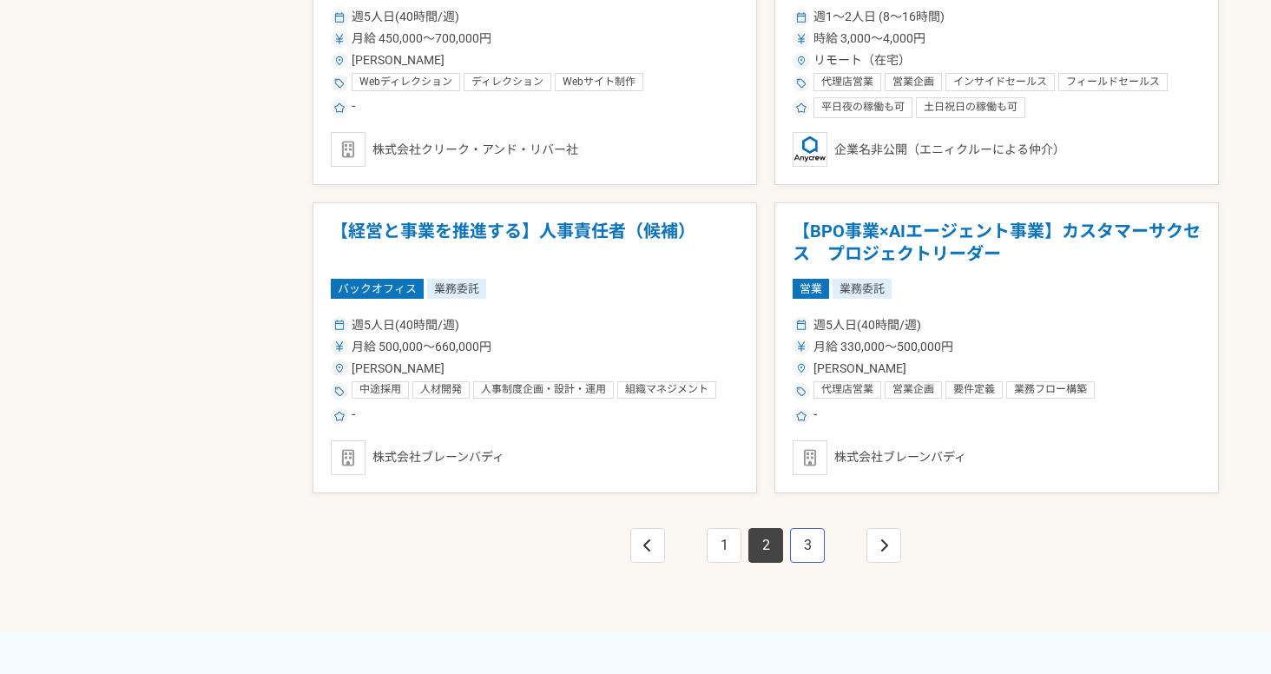
click at [803, 551] on link "3" at bounding box center [807, 545] width 35 height 35
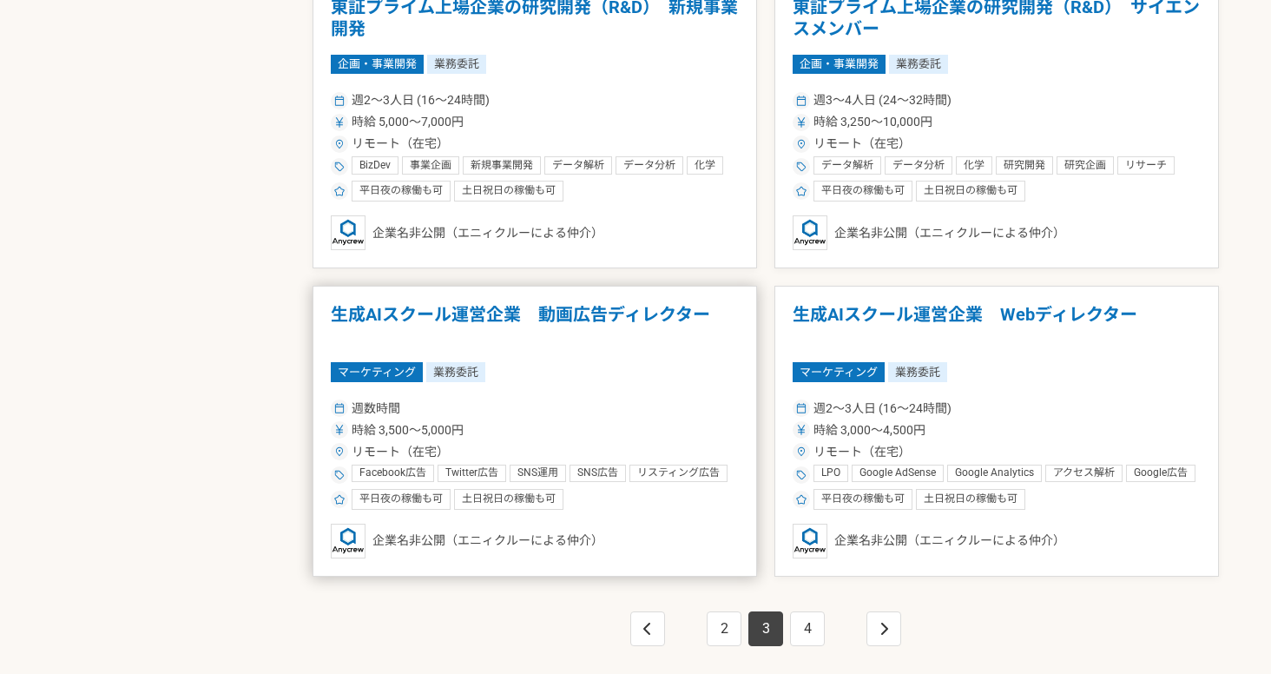
scroll to position [3140, 0]
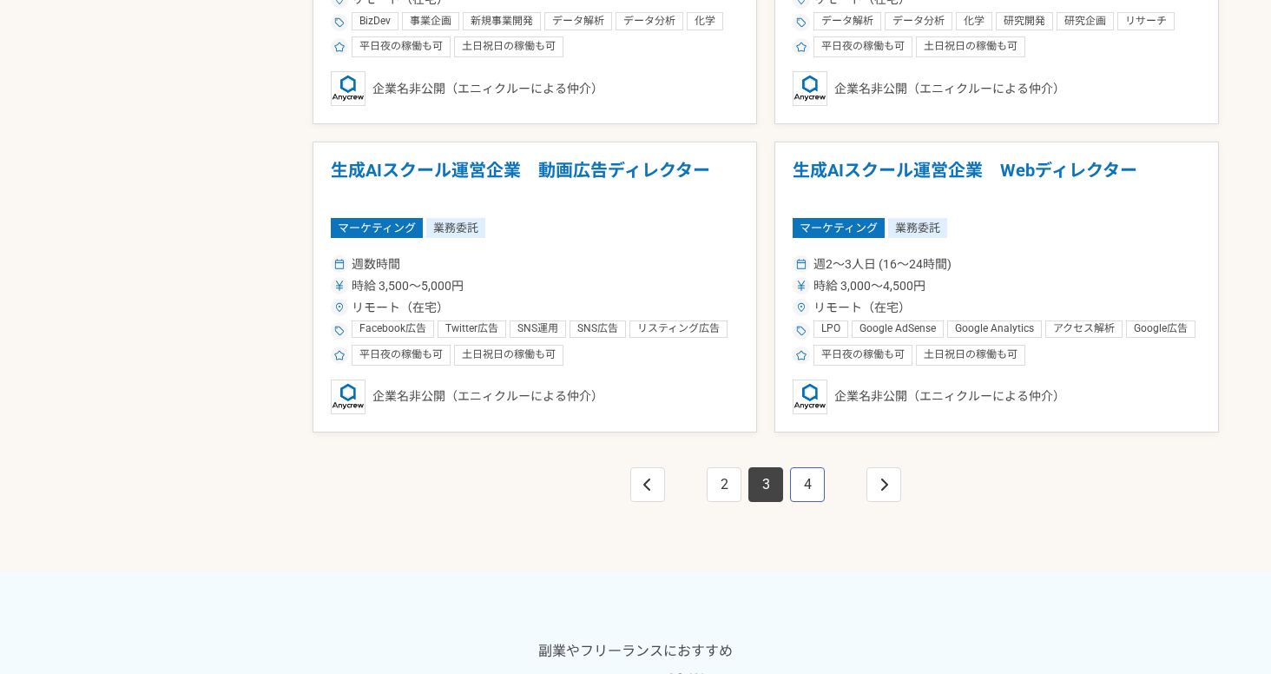
click at [798, 478] on link "4" at bounding box center [807, 484] width 35 height 35
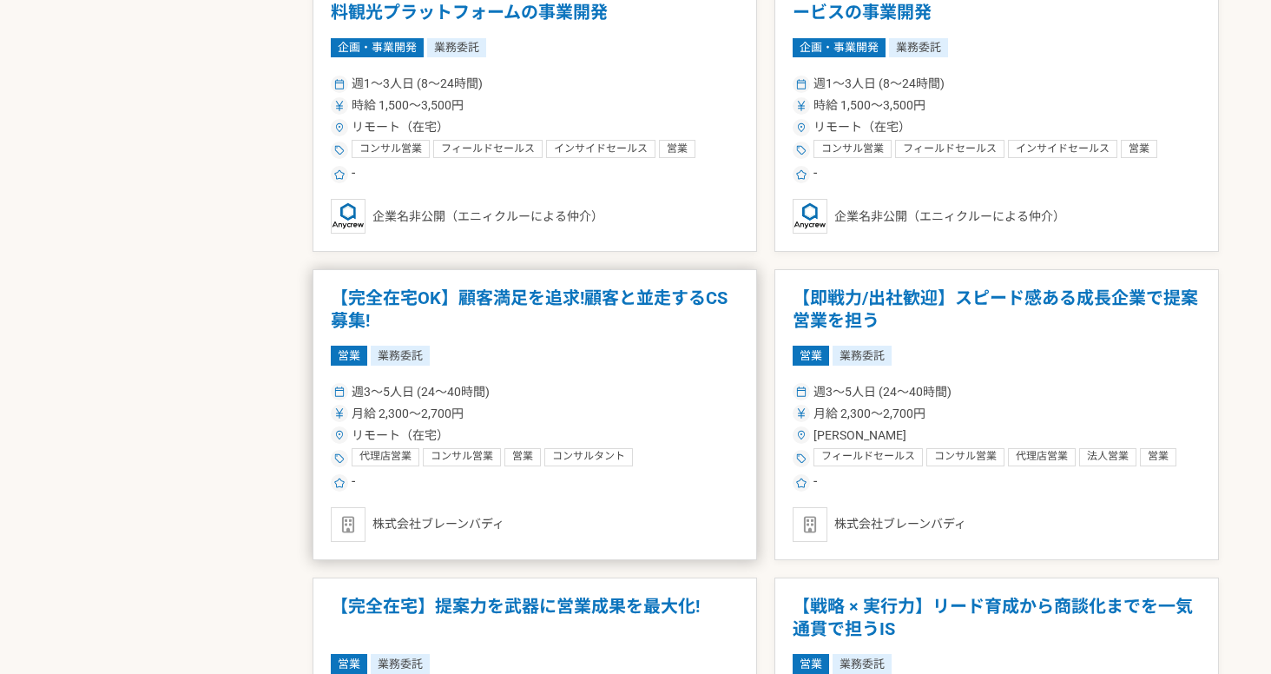
scroll to position [2107, 0]
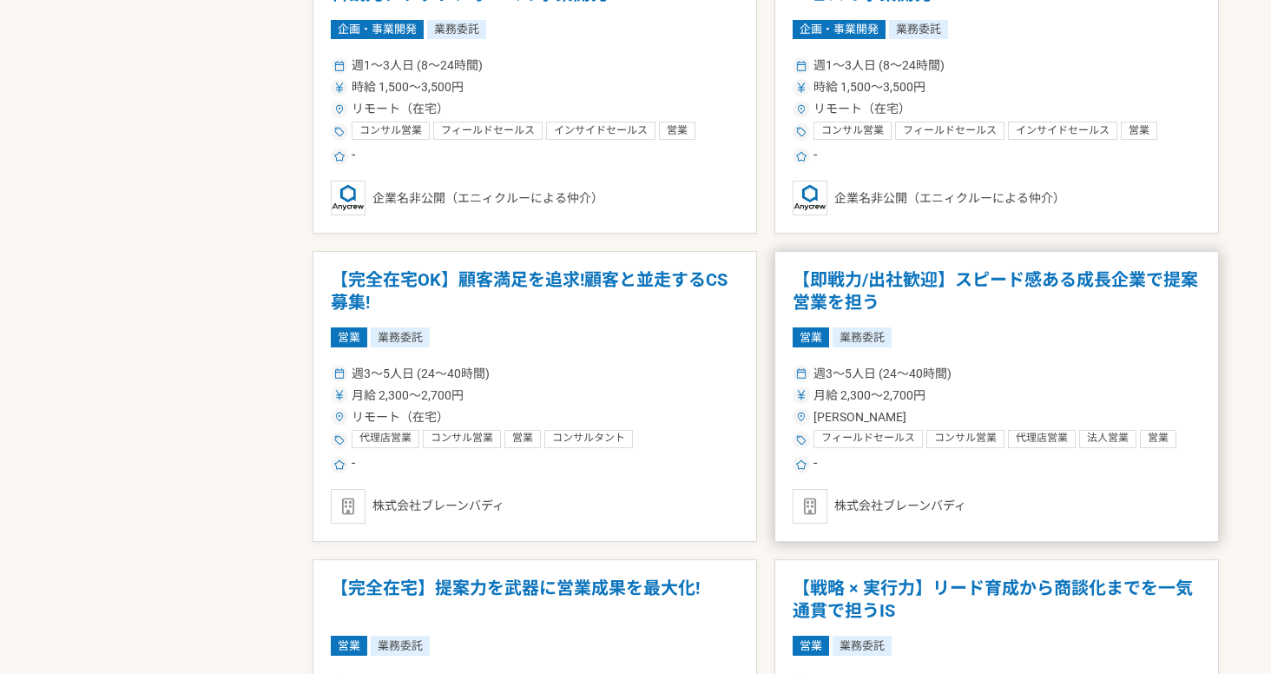
click at [857, 289] on h1 "【即戦力/出社歓迎】スピード感ある成長企業で提案営業を担う" at bounding box center [997, 291] width 408 height 44
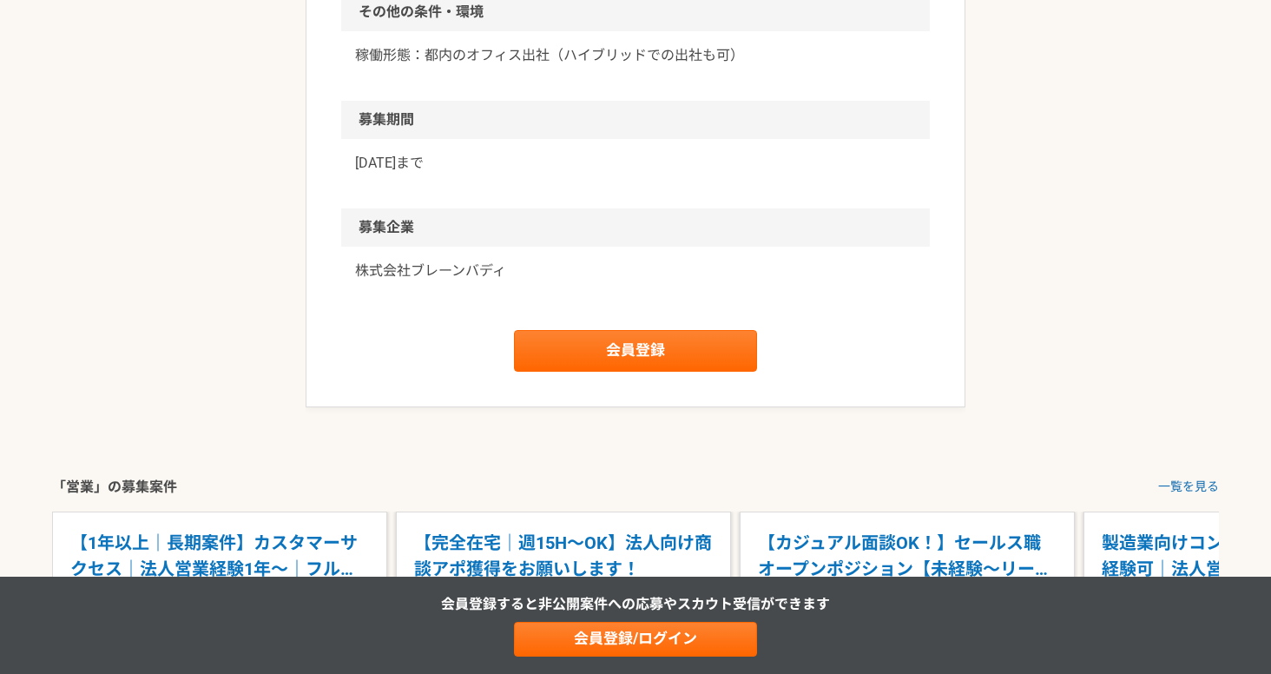
scroll to position [1763, 0]
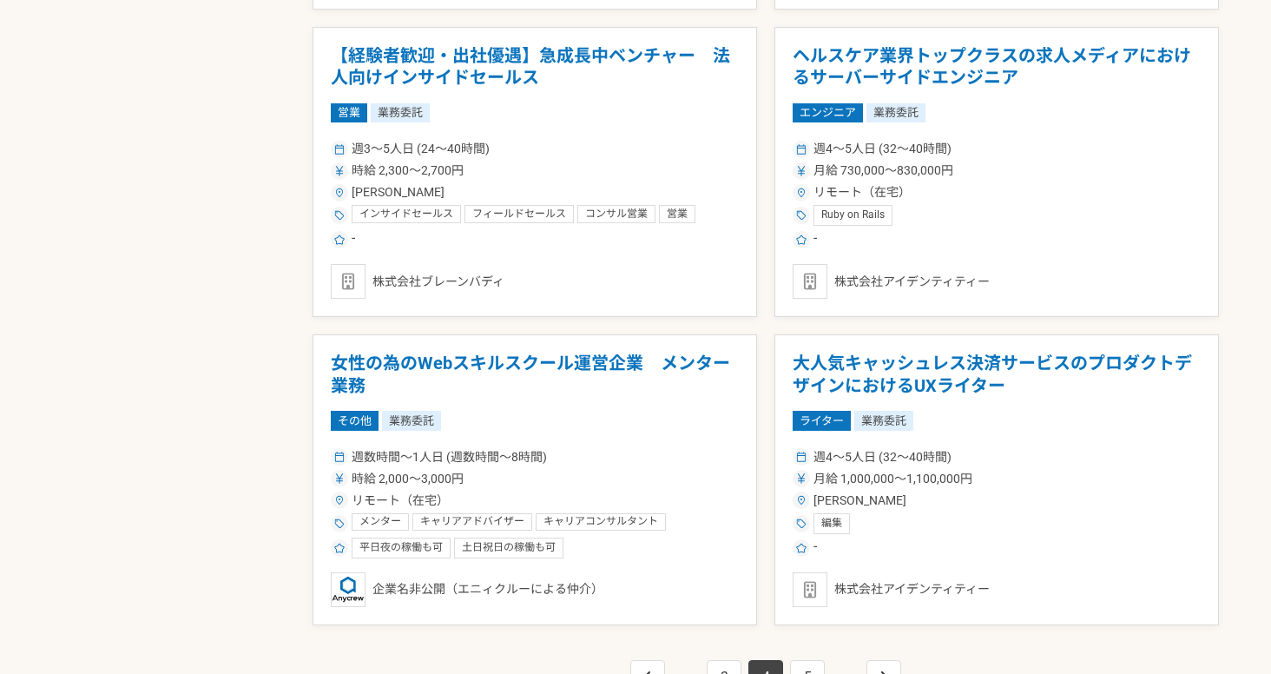
scroll to position [3288, 0]
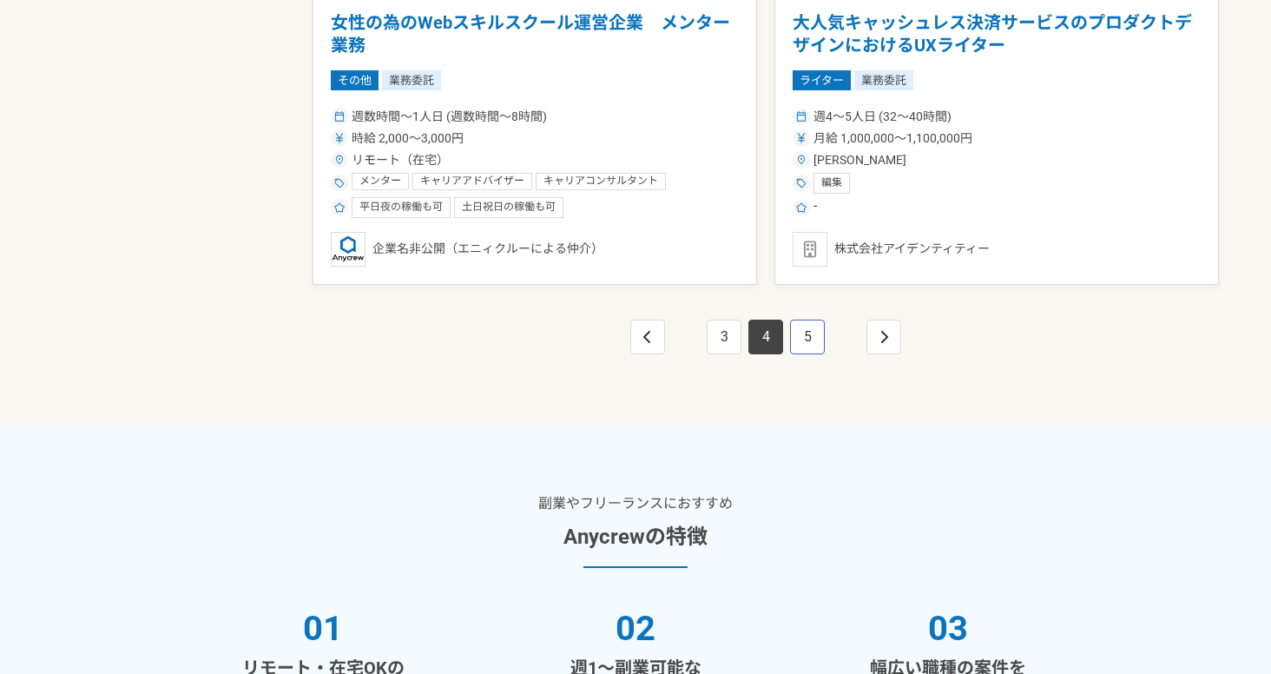
click at [806, 340] on link "5" at bounding box center [807, 337] width 35 height 35
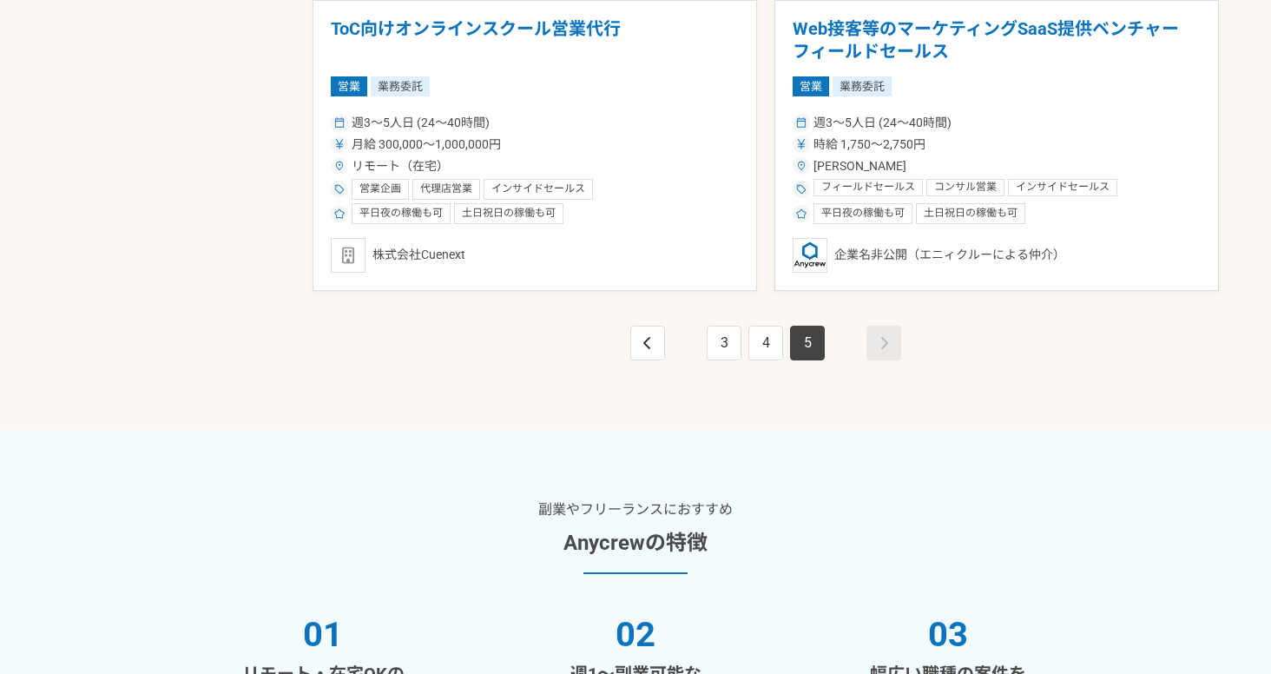
scroll to position [2321, 0]
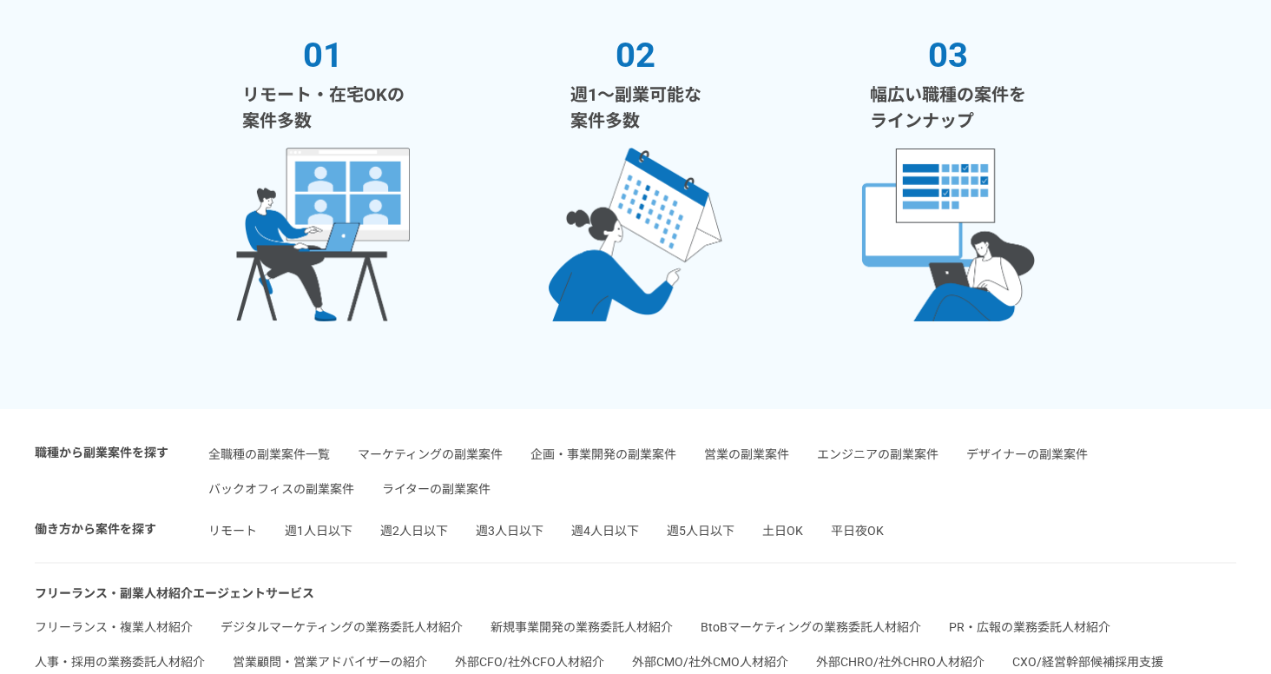
click at [580, 524] on link "週4人日以下" at bounding box center [605, 531] width 68 height 14
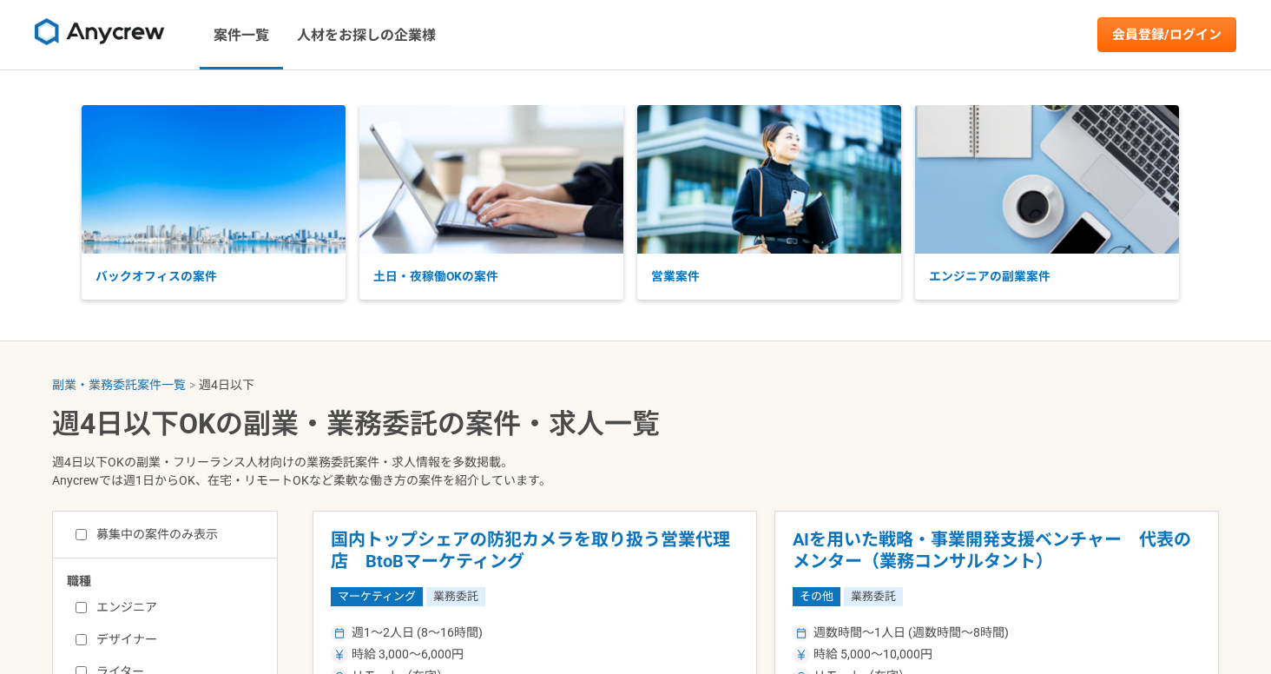
select select "4"
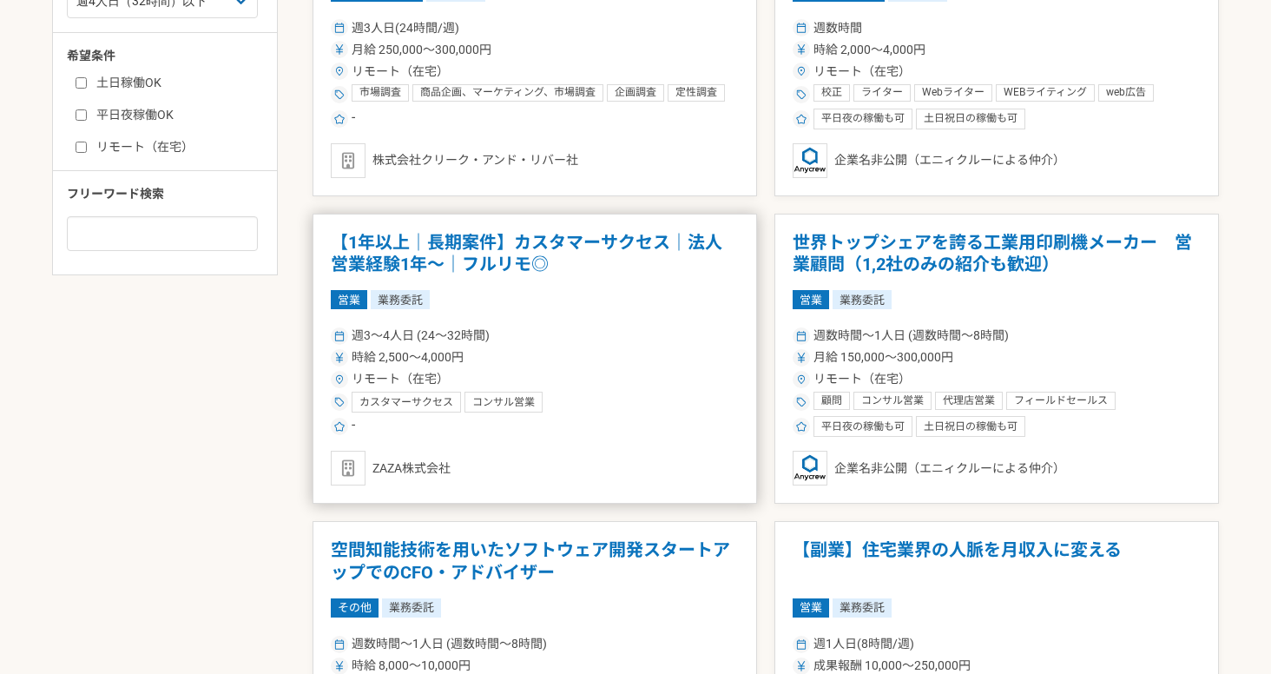
scroll to position [1273, 0]
